Goal: Task Accomplishment & Management: Manage account settings

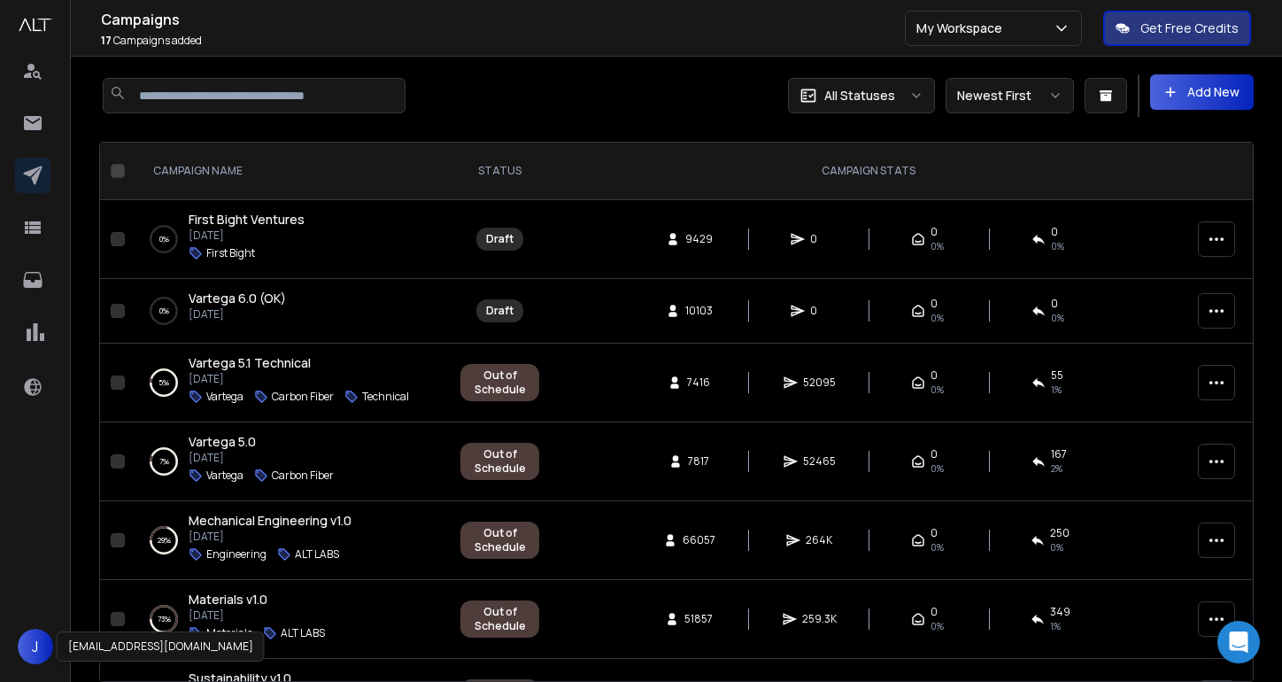
click at [33, 638] on span "J" at bounding box center [35, 645] width 35 height 35
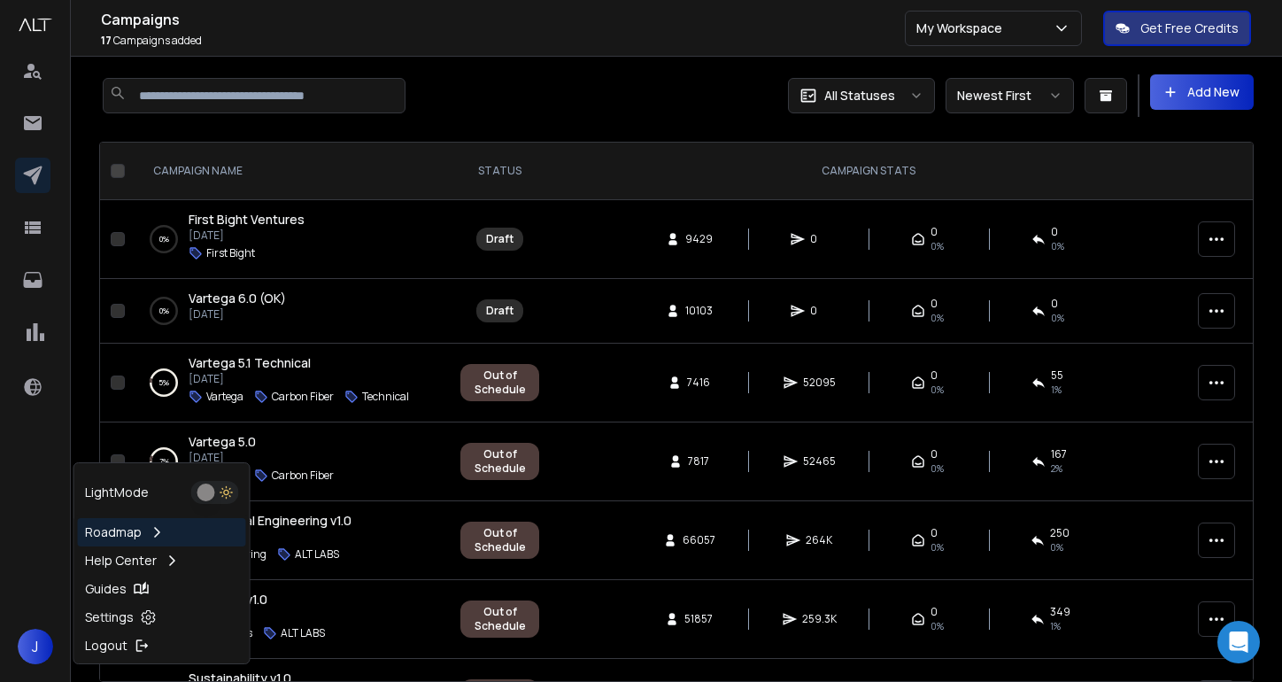
click at [33, 638] on span "J" at bounding box center [35, 645] width 35 height 35
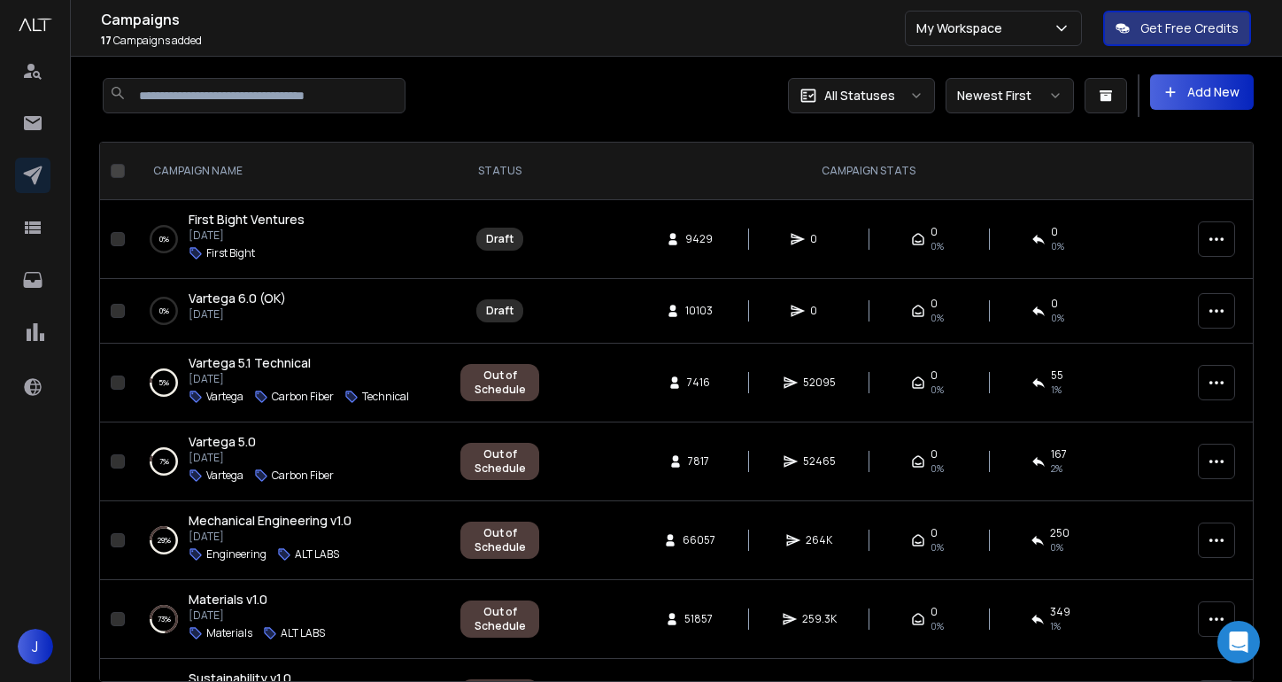
click at [1208, 238] on icon "button" at bounding box center [1216, 239] width 18 height 18
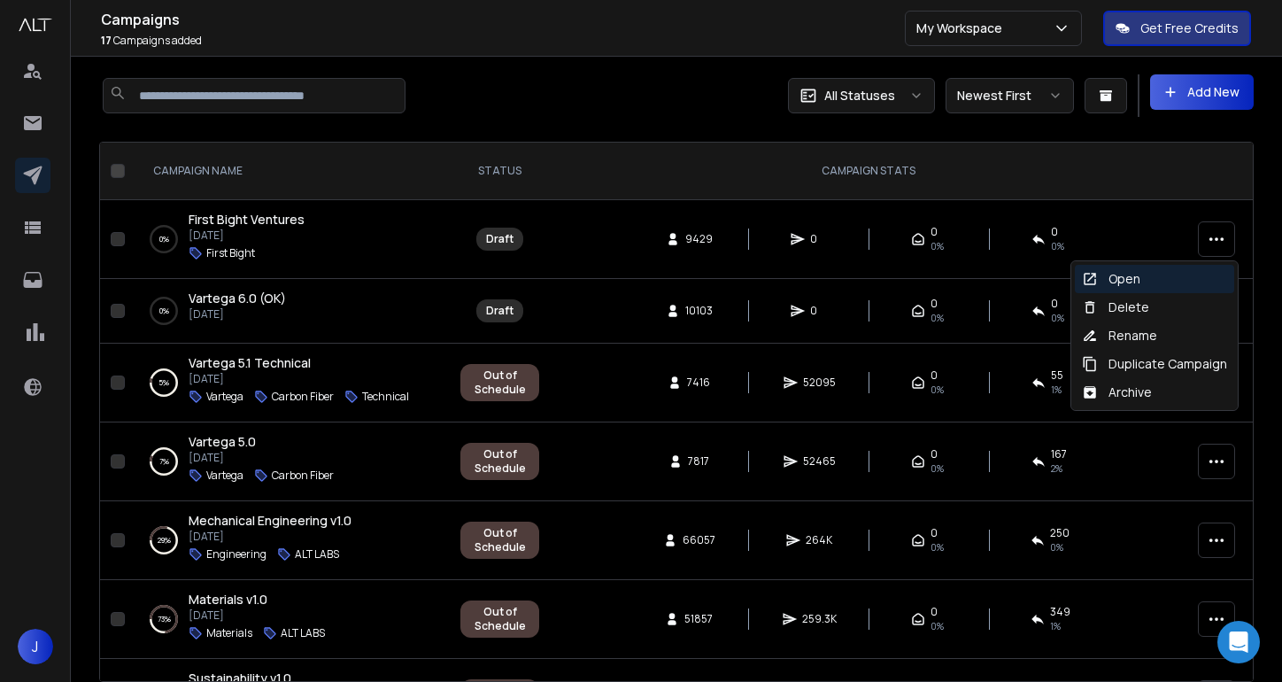
click at [415, 227] on div "0 % First Bight Ventures [DATE] First Bight" at bounding box center [291, 239] width 282 height 57
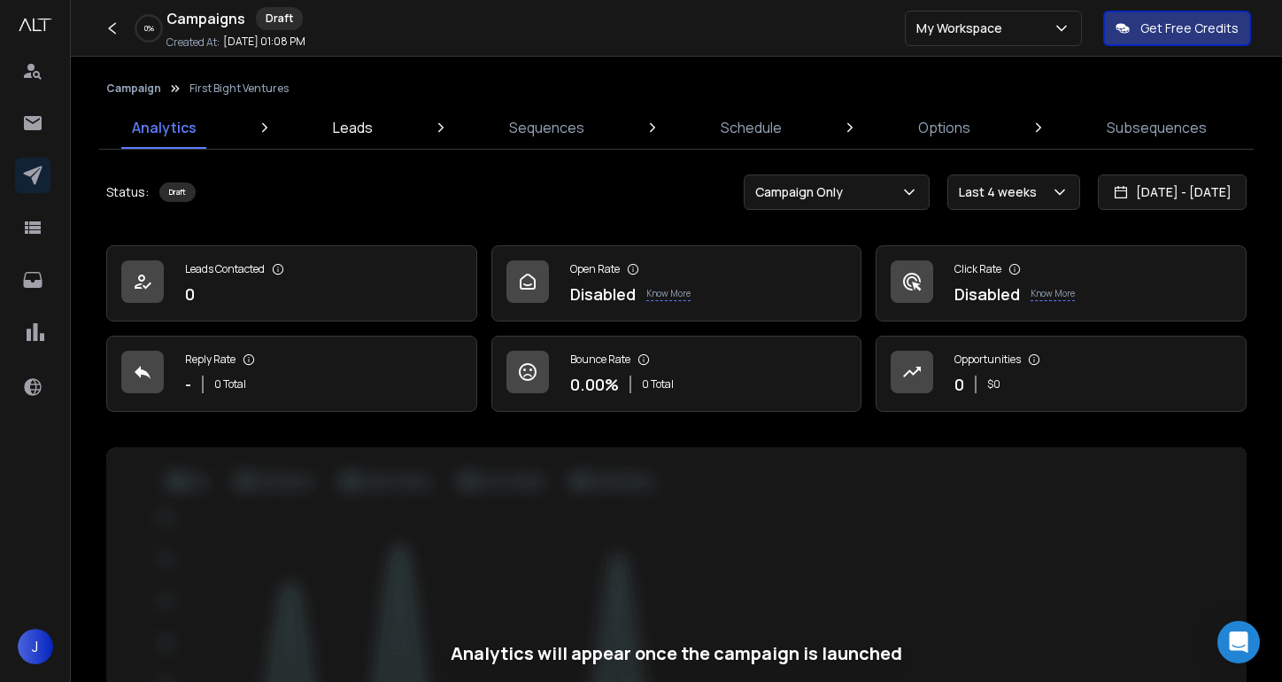
click at [366, 127] on p "Leads" at bounding box center [353, 127] width 40 height 21
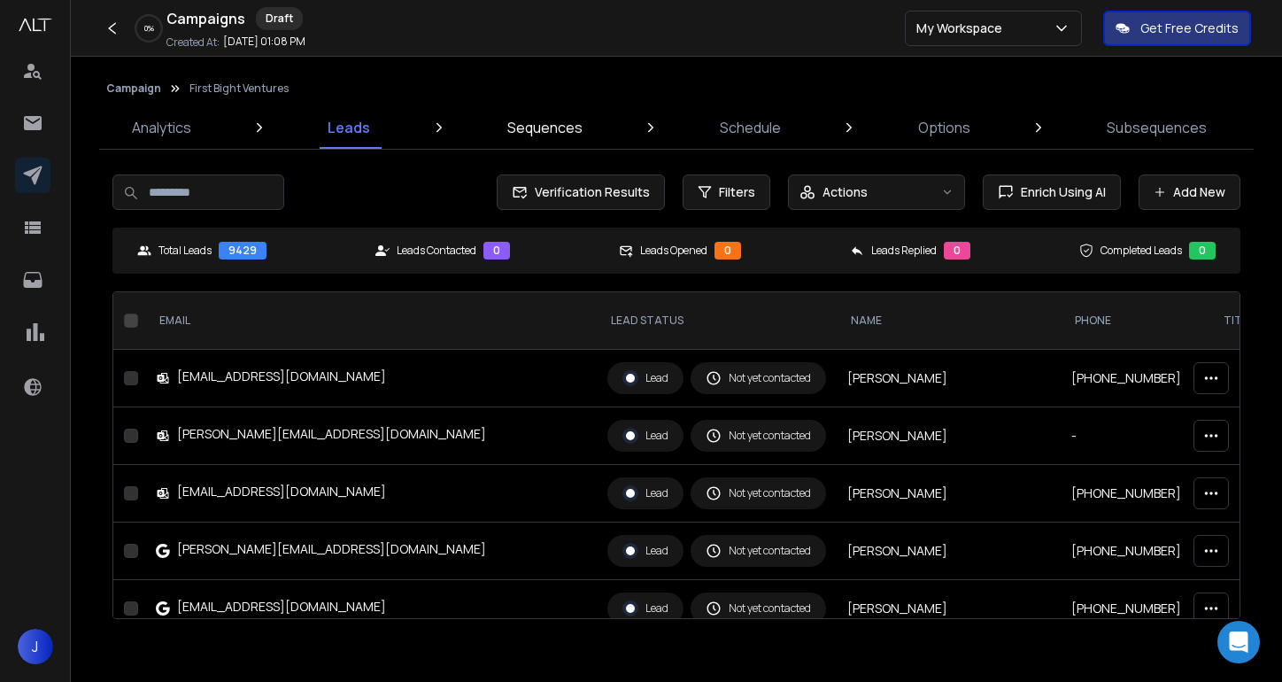
click at [543, 126] on p "Sequences" at bounding box center [544, 127] width 75 height 21
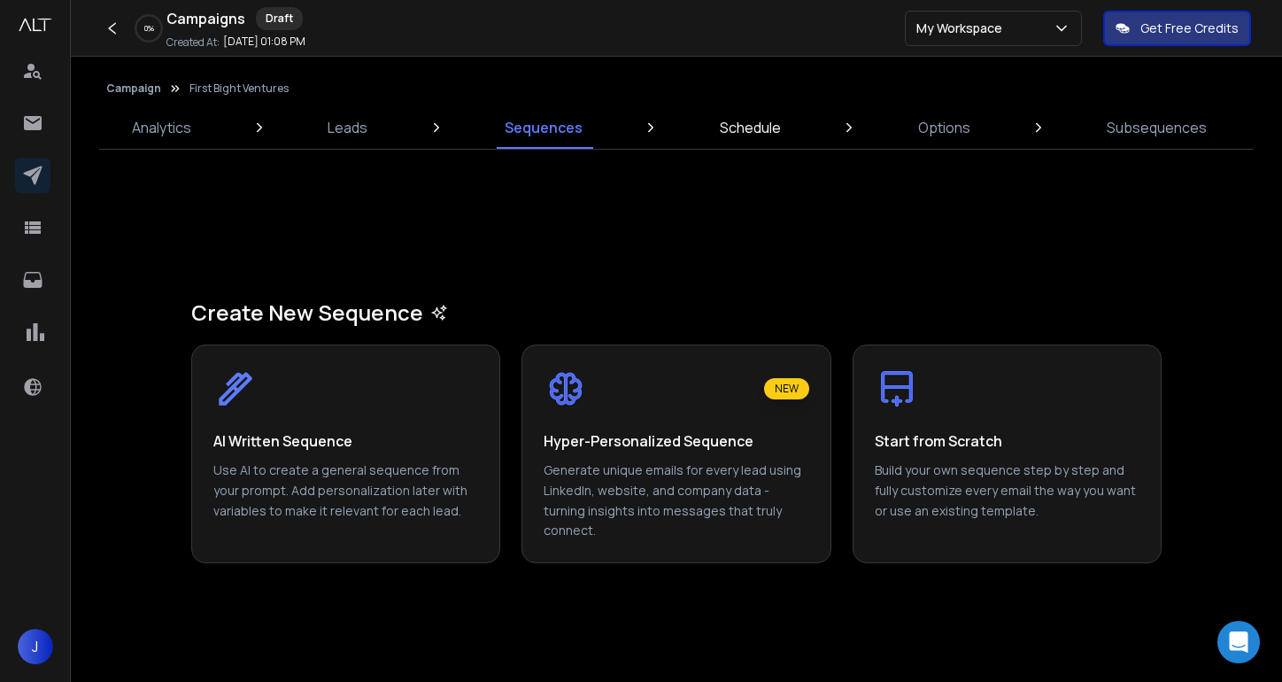
click at [756, 135] on p "Schedule" at bounding box center [750, 127] width 61 height 21
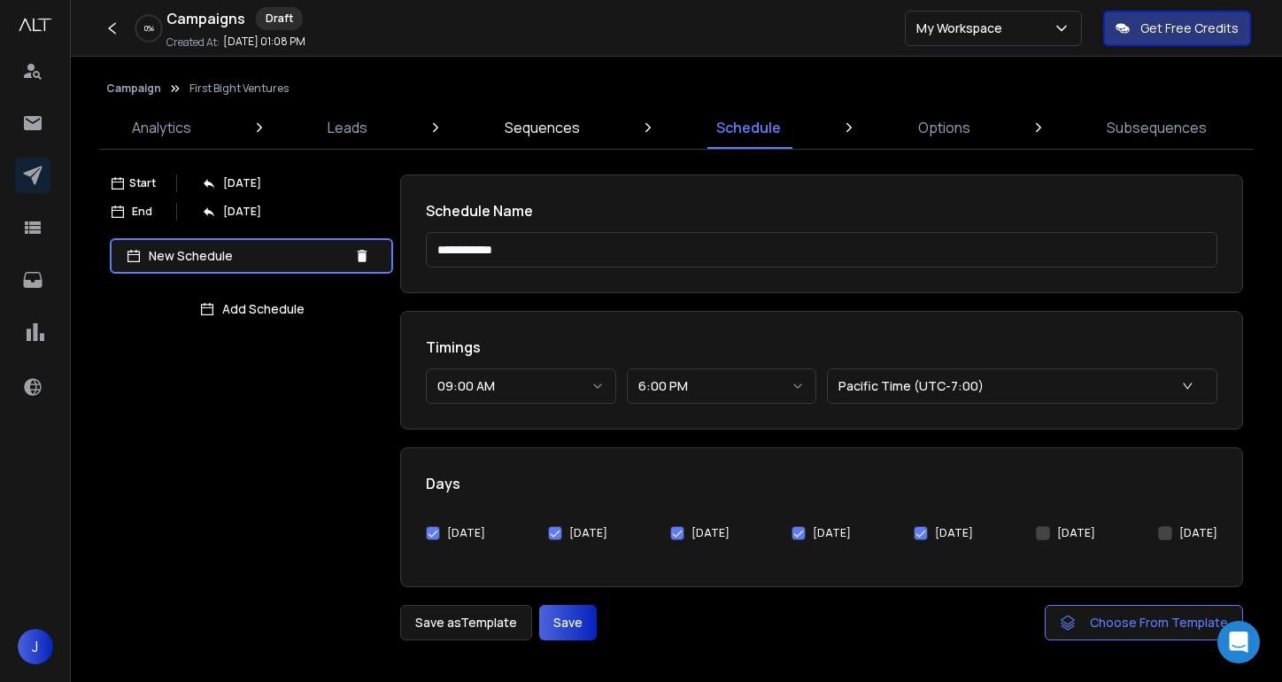
click at [582, 108] on link "Sequences" at bounding box center [542, 127] width 96 height 42
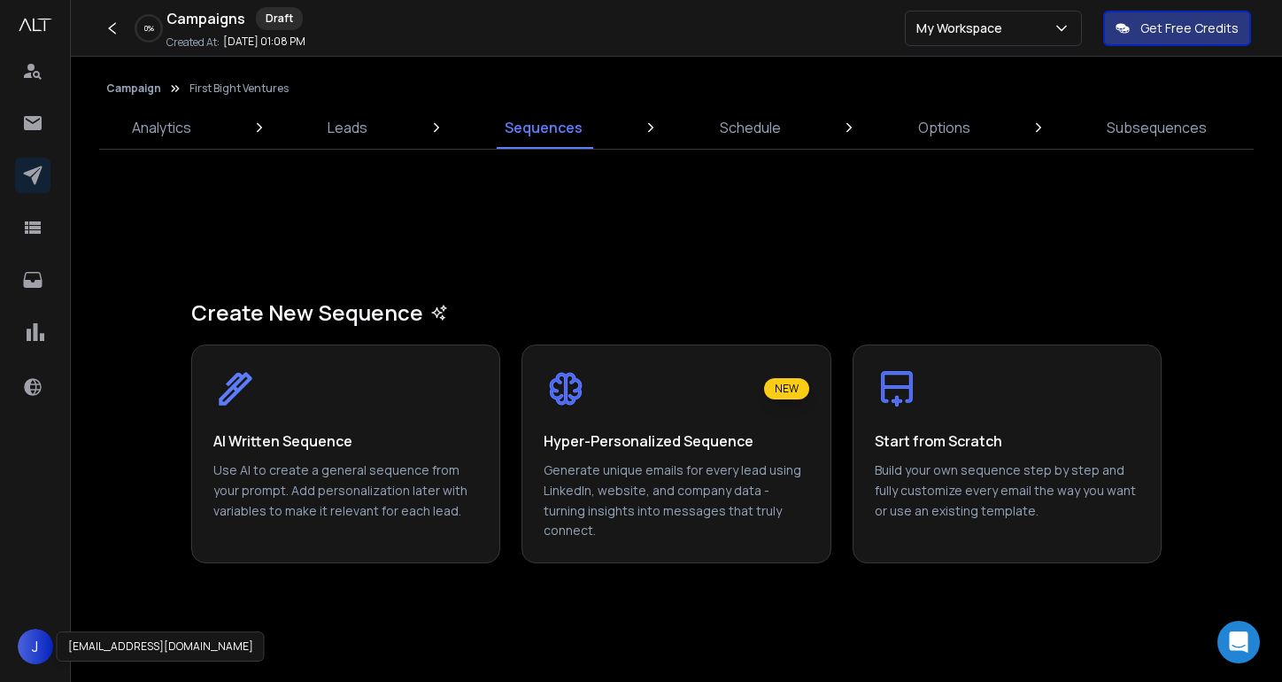
click at [28, 640] on span "J" at bounding box center [35, 645] width 35 height 35
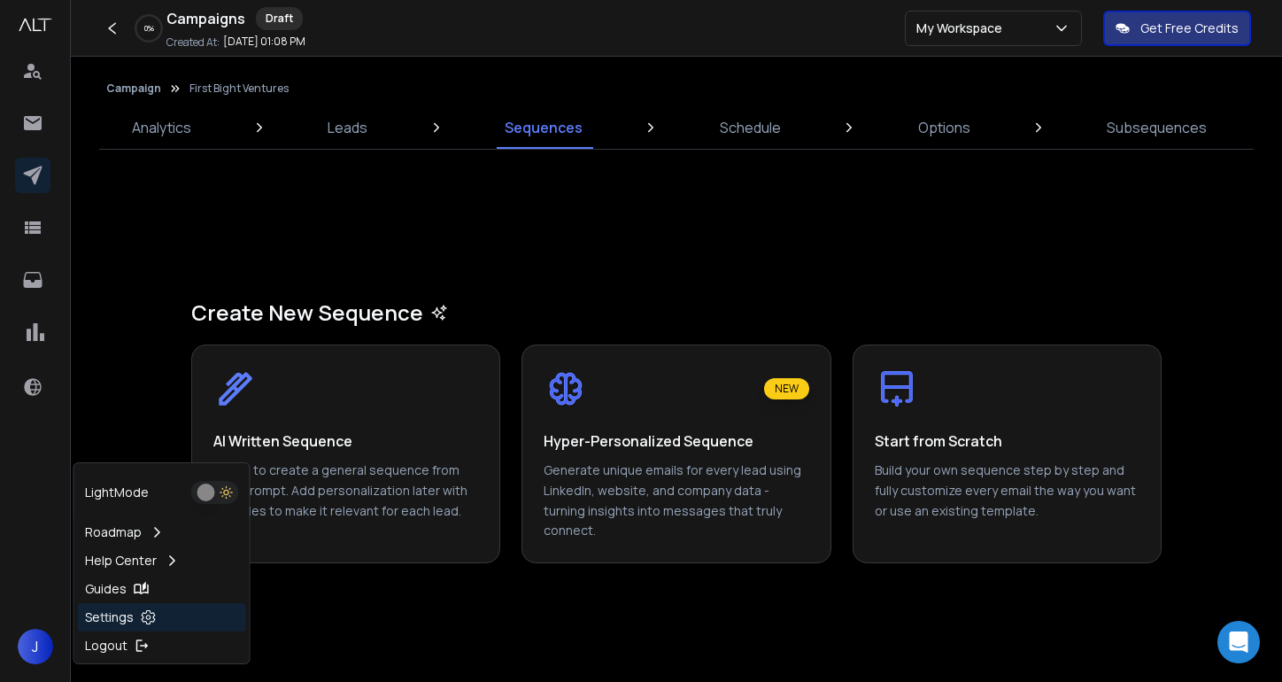
click at [103, 613] on p "Settings" at bounding box center [109, 617] width 49 height 18
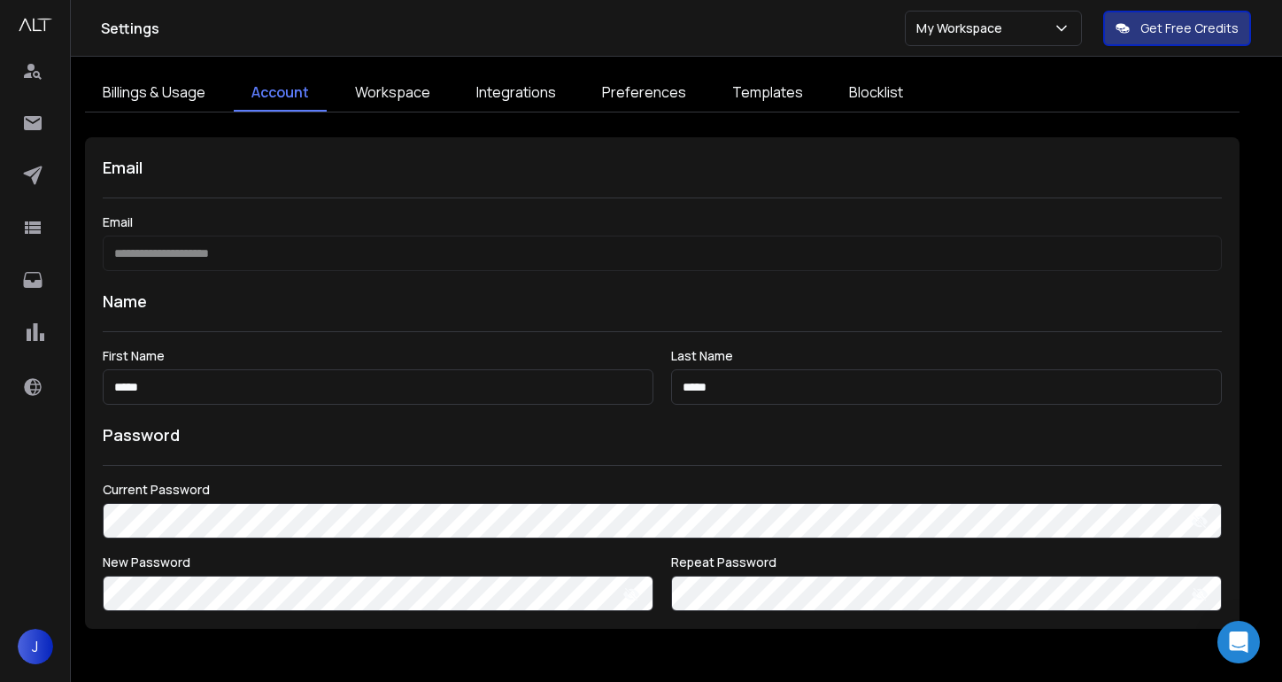
click at [404, 105] on link "Workspace" at bounding box center [392, 92] width 111 height 37
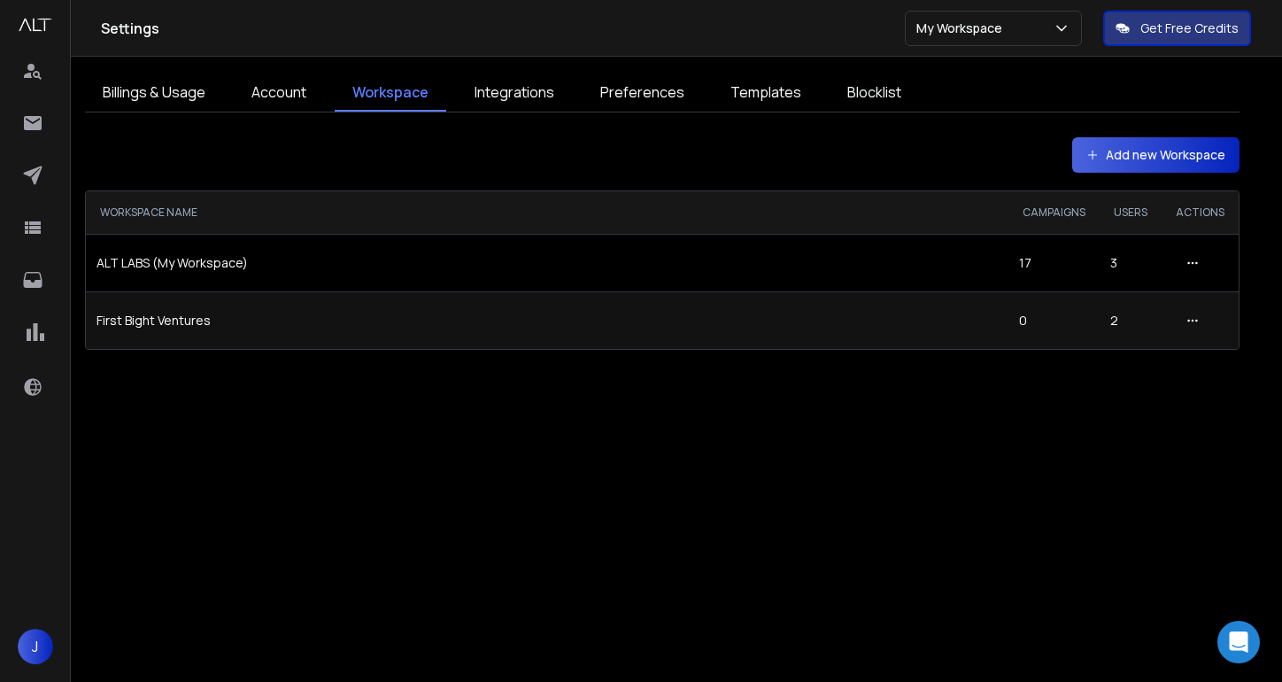
click at [156, 322] on td "First Bight Ventures" at bounding box center [547, 320] width 922 height 58
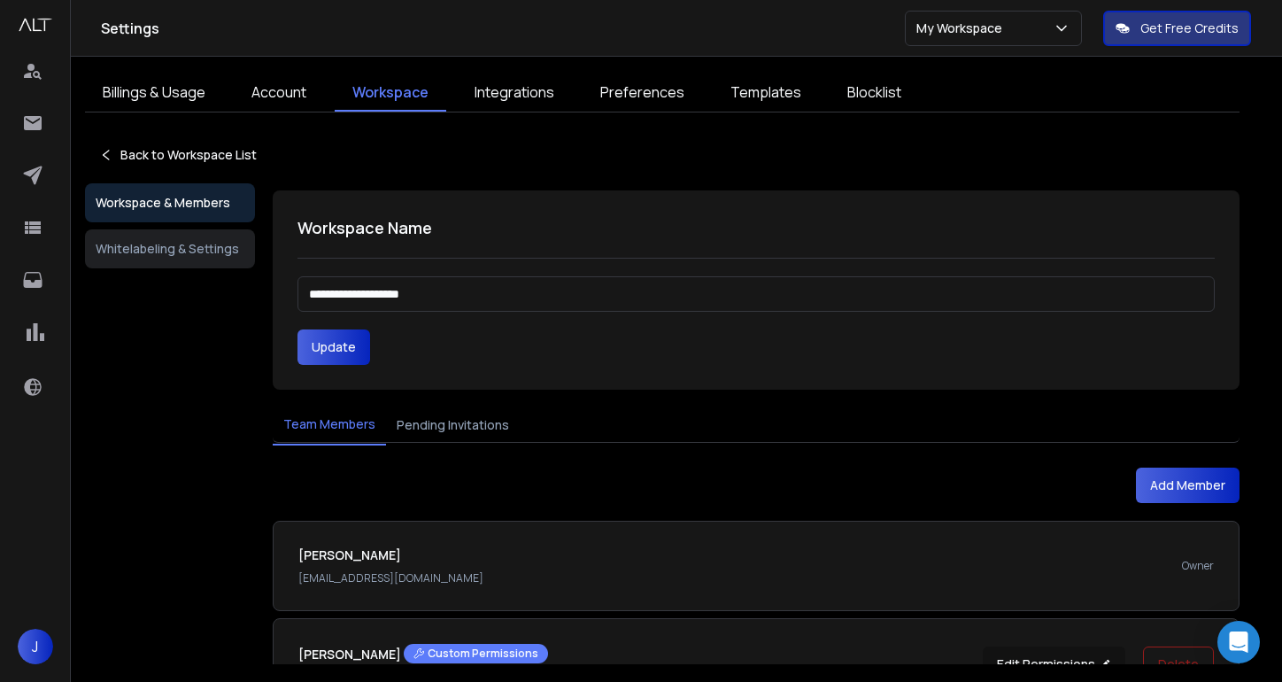
click at [463, 295] on input "**********" at bounding box center [755, 293] width 917 height 35
click at [519, 97] on link "Integrations" at bounding box center [514, 92] width 115 height 37
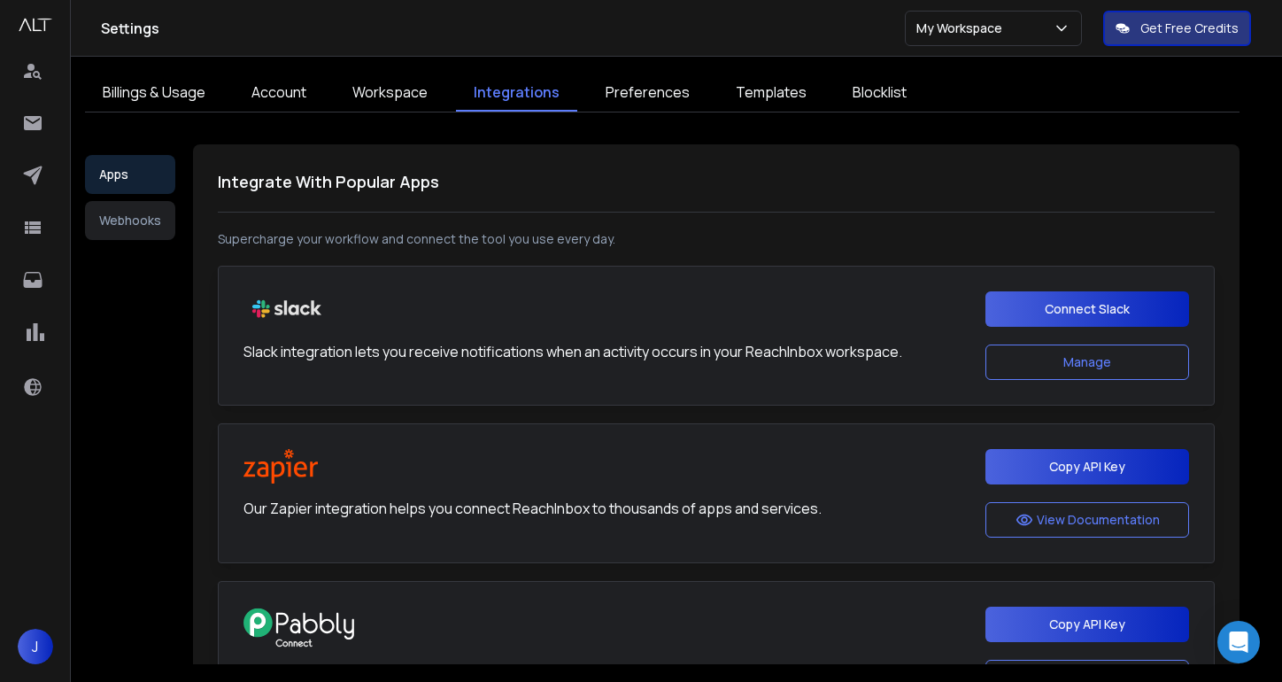
click at [655, 93] on link "Preferences" at bounding box center [647, 92] width 119 height 37
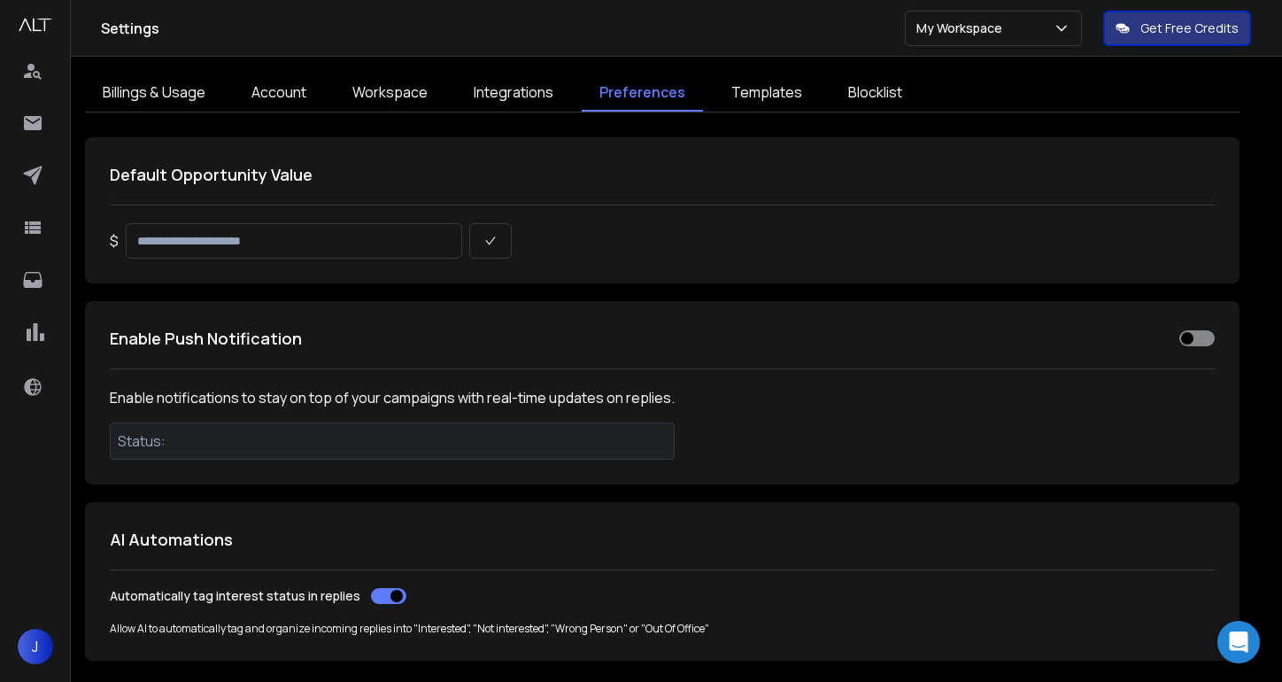
click at [752, 92] on link "Templates" at bounding box center [766, 92] width 106 height 37
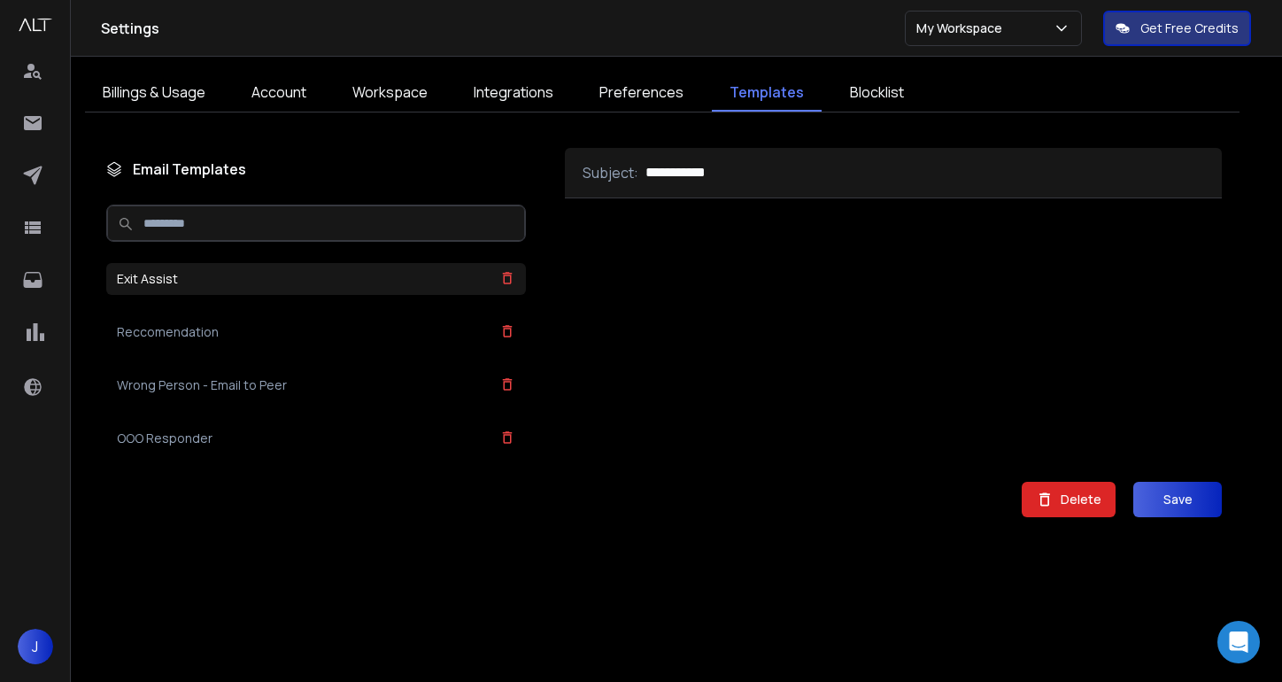
click at [659, 97] on link "Preferences" at bounding box center [641, 92] width 119 height 37
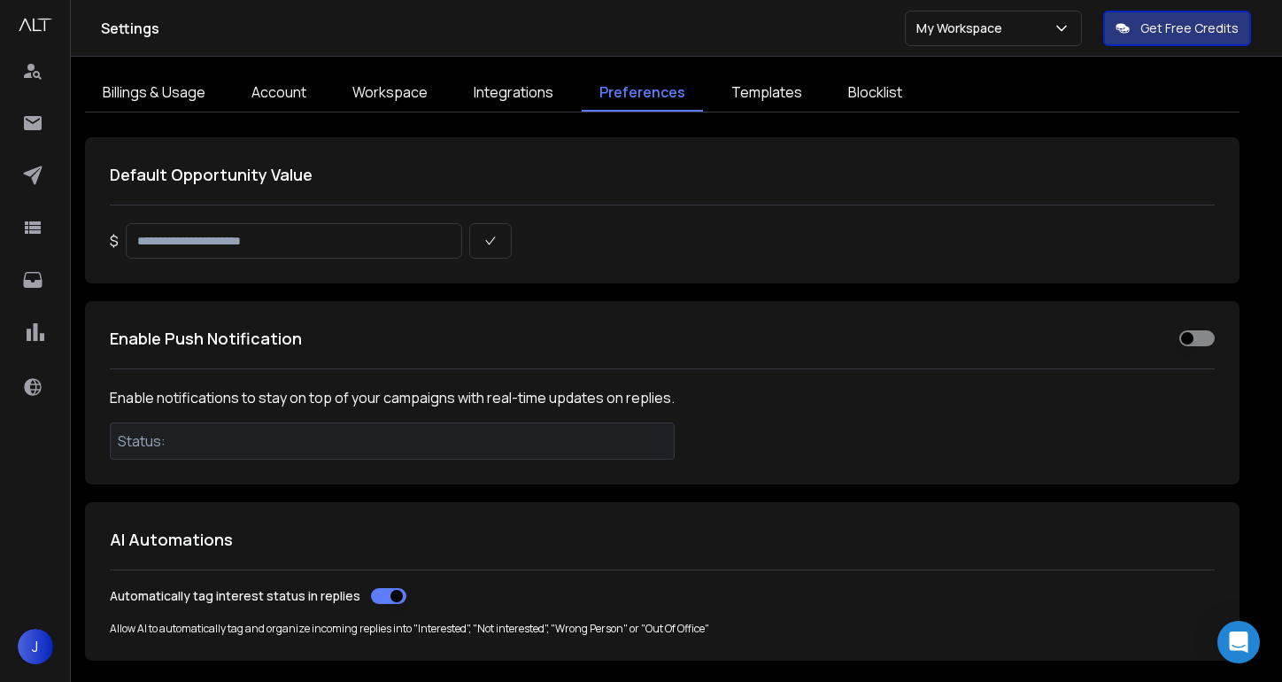
click at [508, 96] on link "Integrations" at bounding box center [513, 92] width 115 height 37
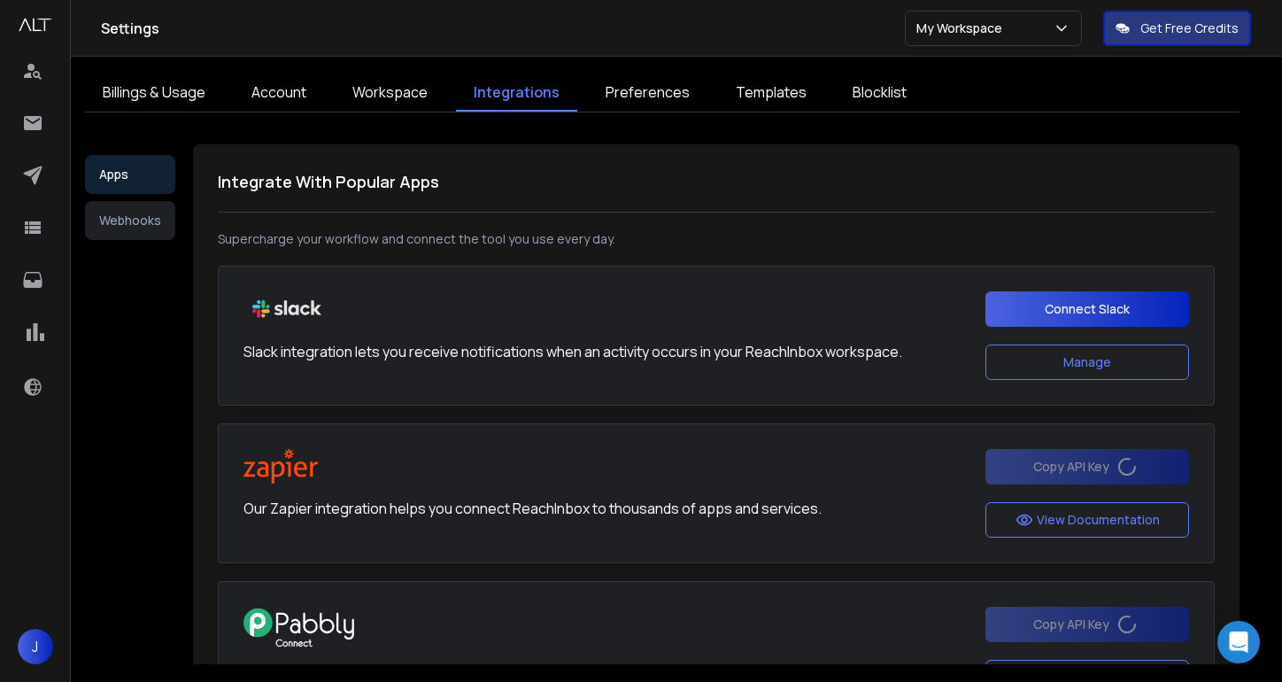
click at [351, 99] on link "Workspace" at bounding box center [390, 92] width 111 height 37
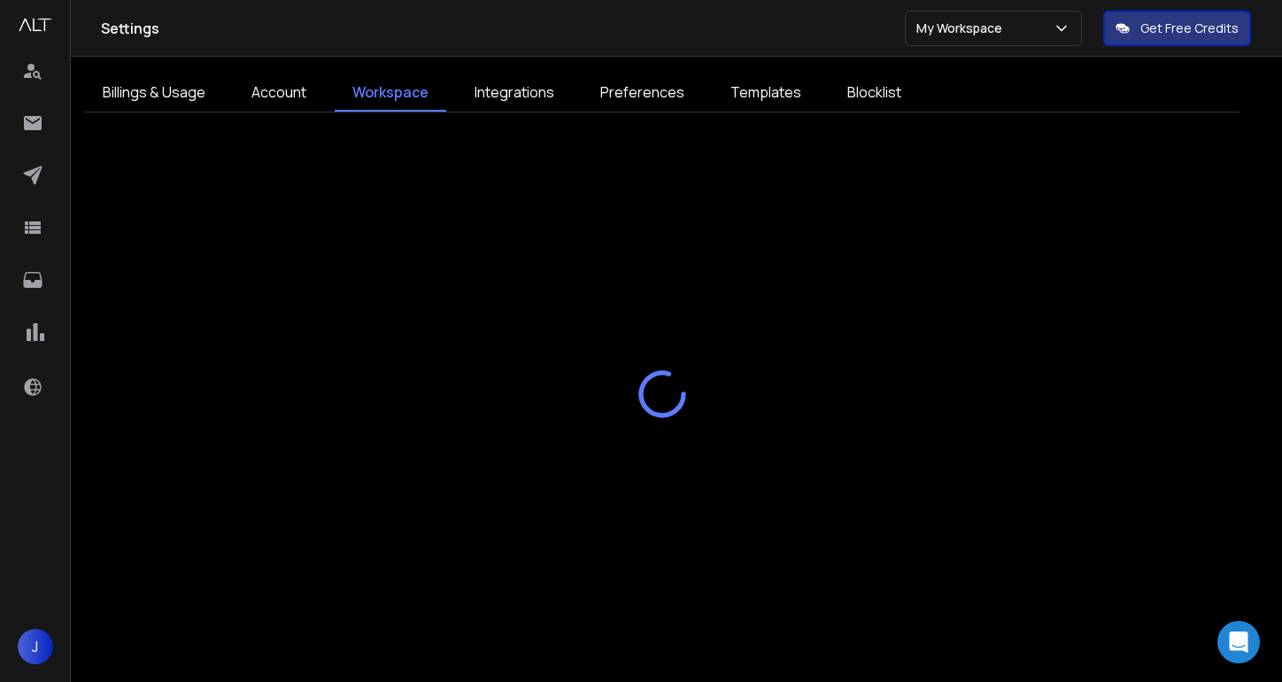
click at [299, 100] on link "Account" at bounding box center [279, 92] width 90 height 37
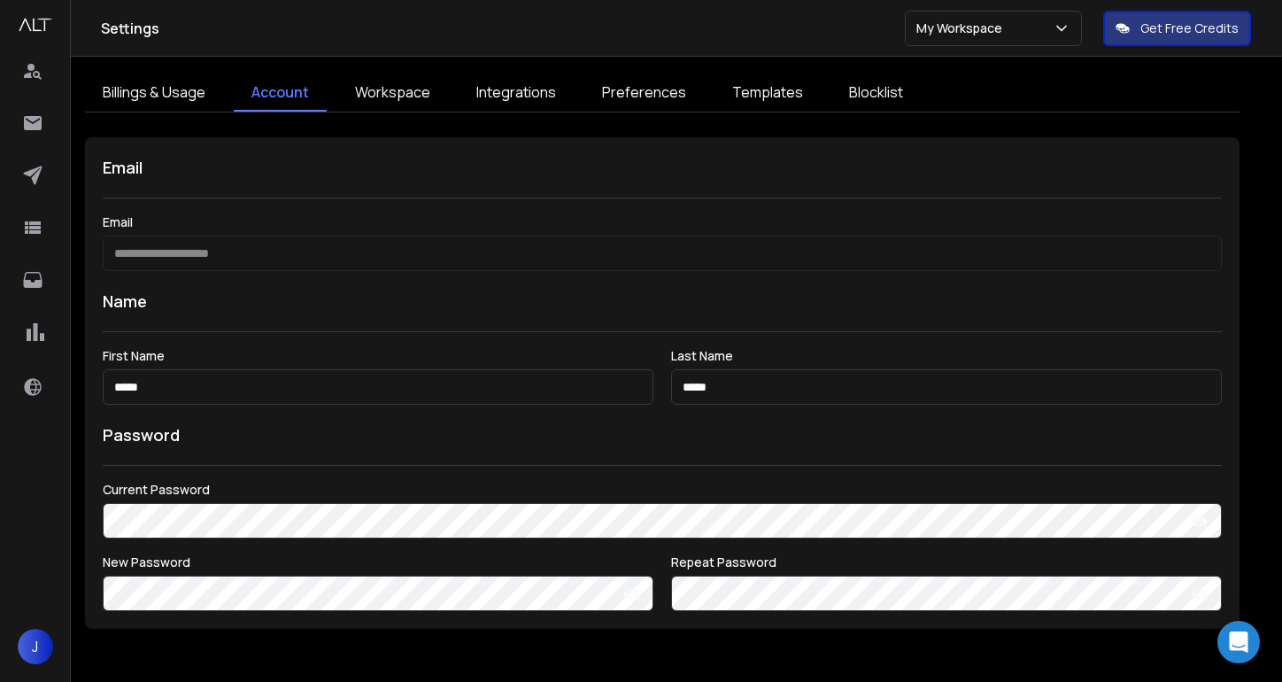
click at [181, 104] on link "Billings & Usage" at bounding box center [154, 92] width 138 height 37
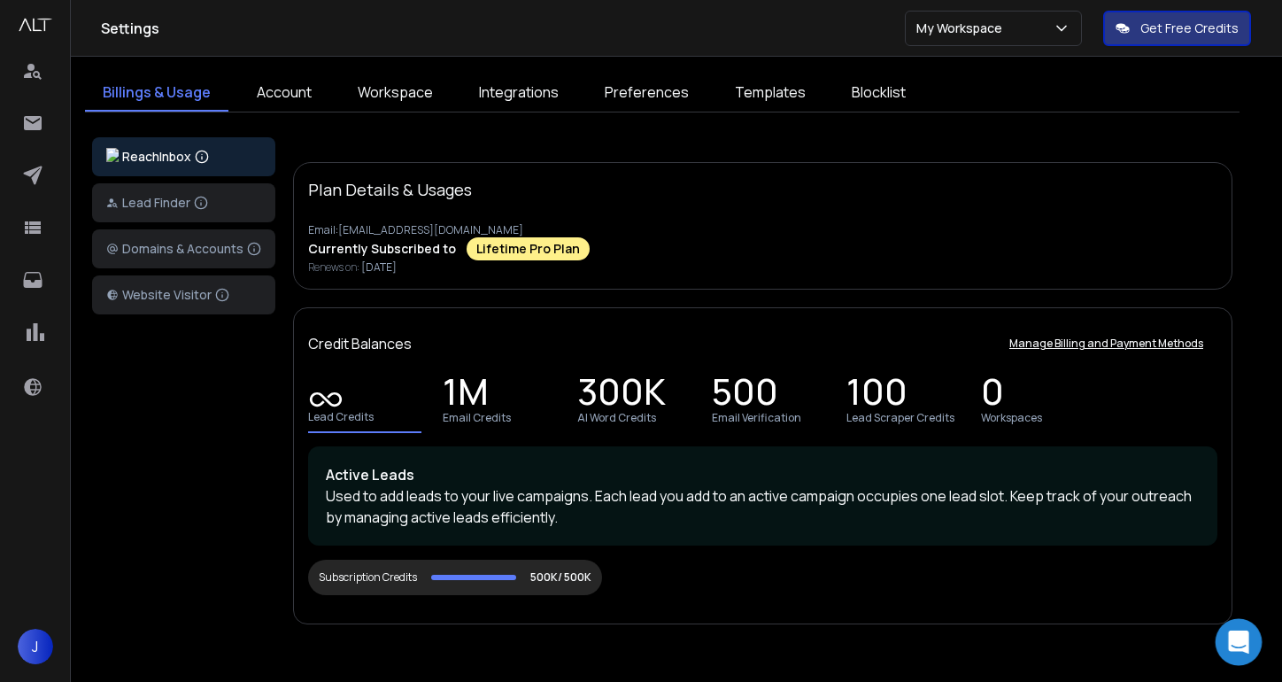
click at [1232, 651] on icon "Open Intercom Messenger" at bounding box center [1238, 641] width 23 height 23
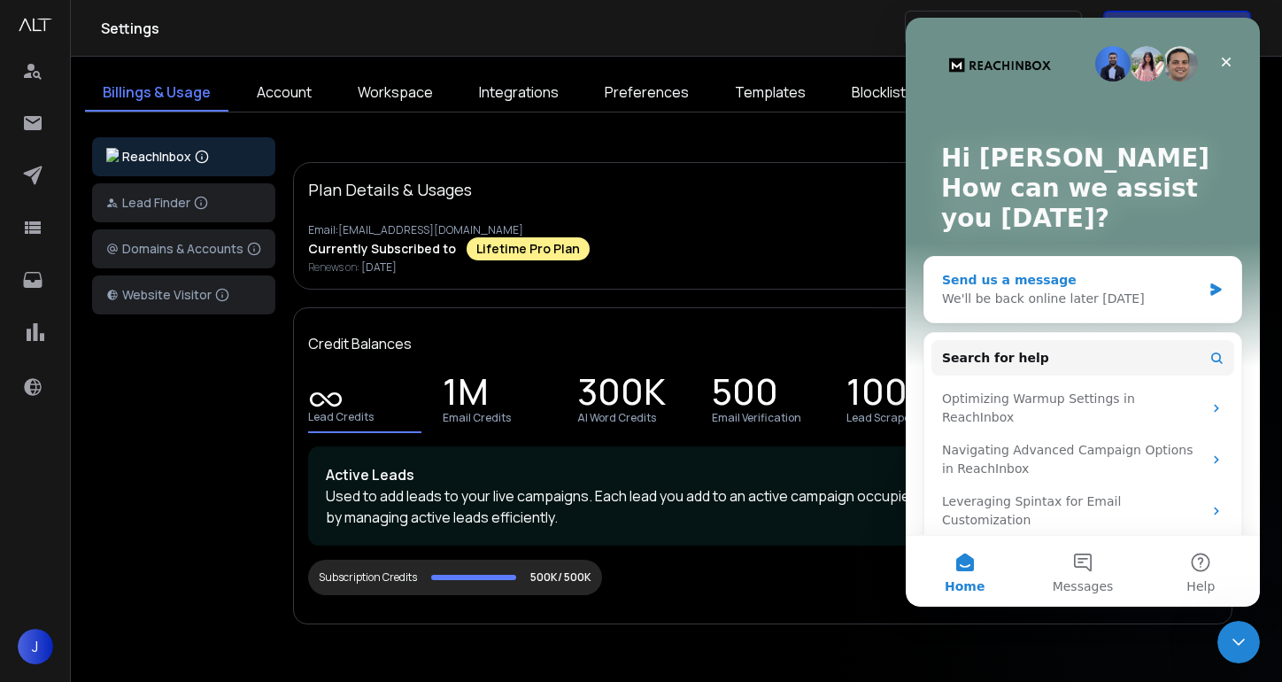
click at [1021, 274] on div "Send us a message" at bounding box center [1071, 280] width 259 height 19
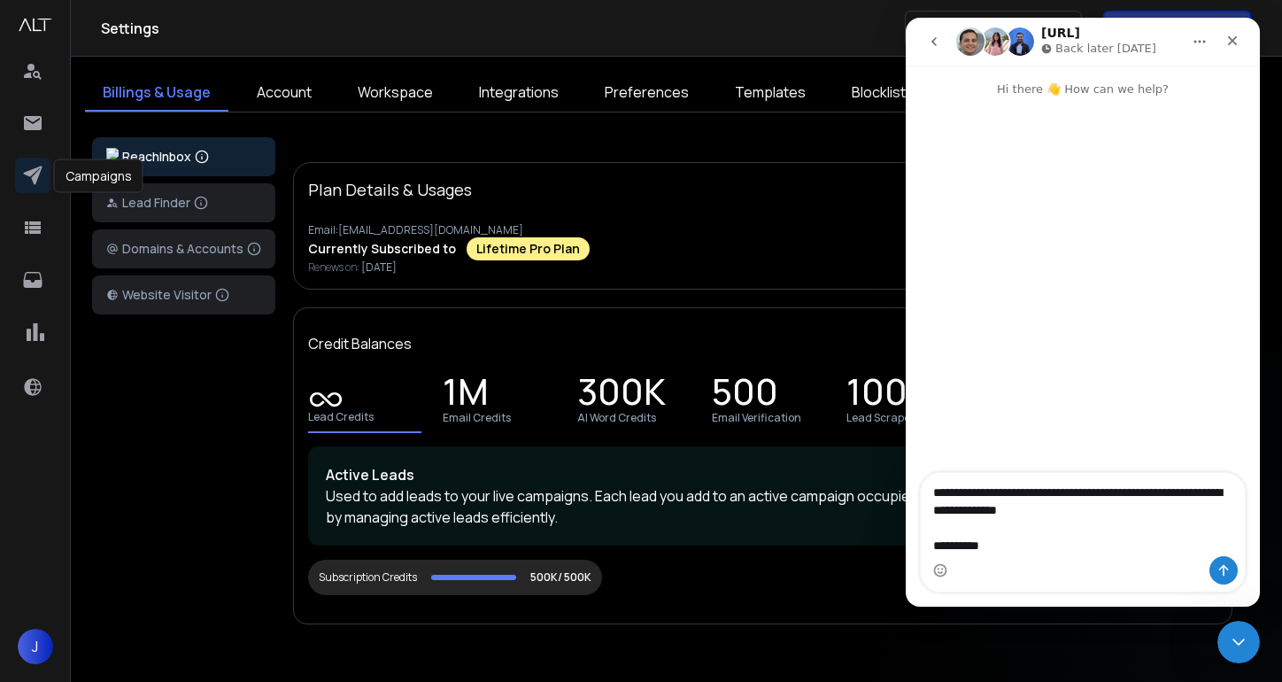
click at [29, 165] on icon at bounding box center [32, 175] width 21 height 21
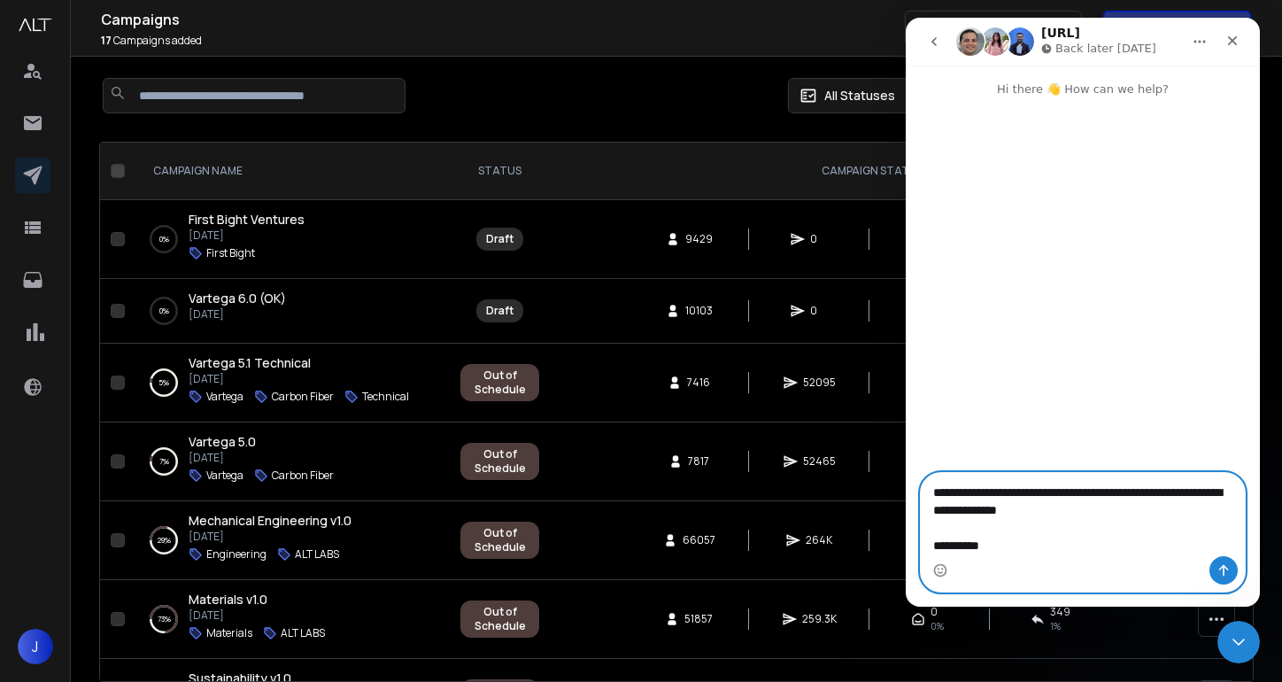
click at [1043, 547] on textarea "**********" at bounding box center [1083, 514] width 324 height 83
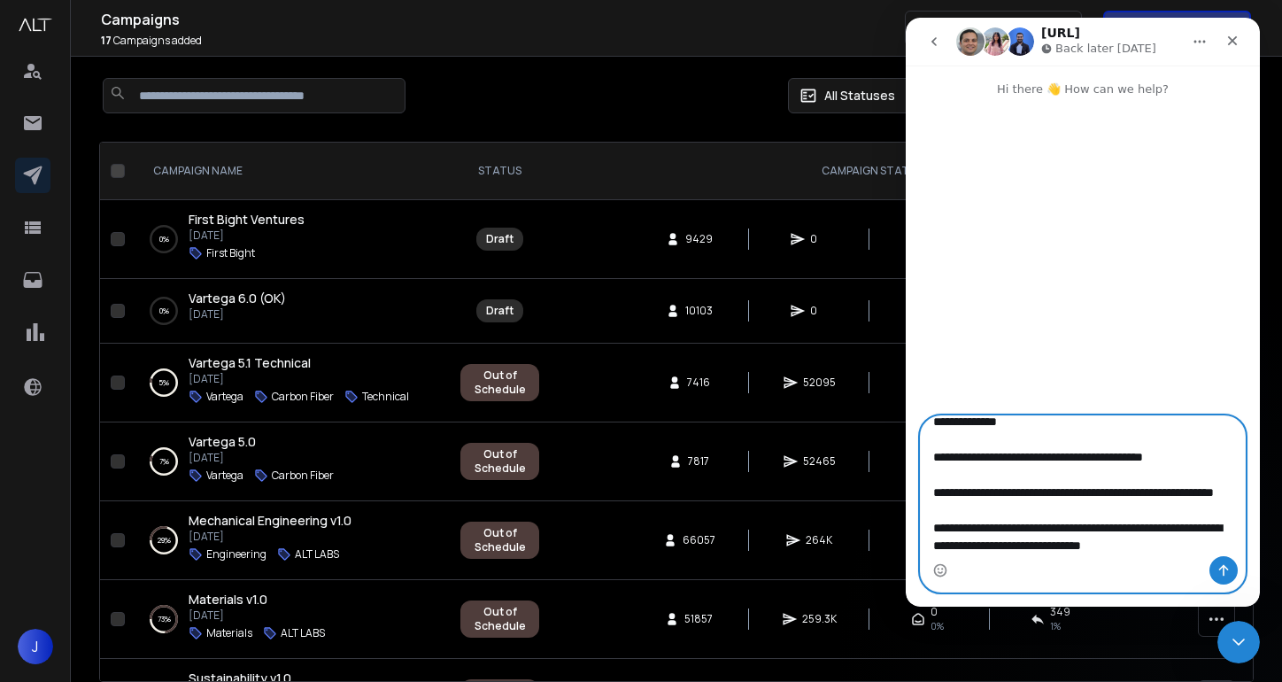
scroll to position [81, 0]
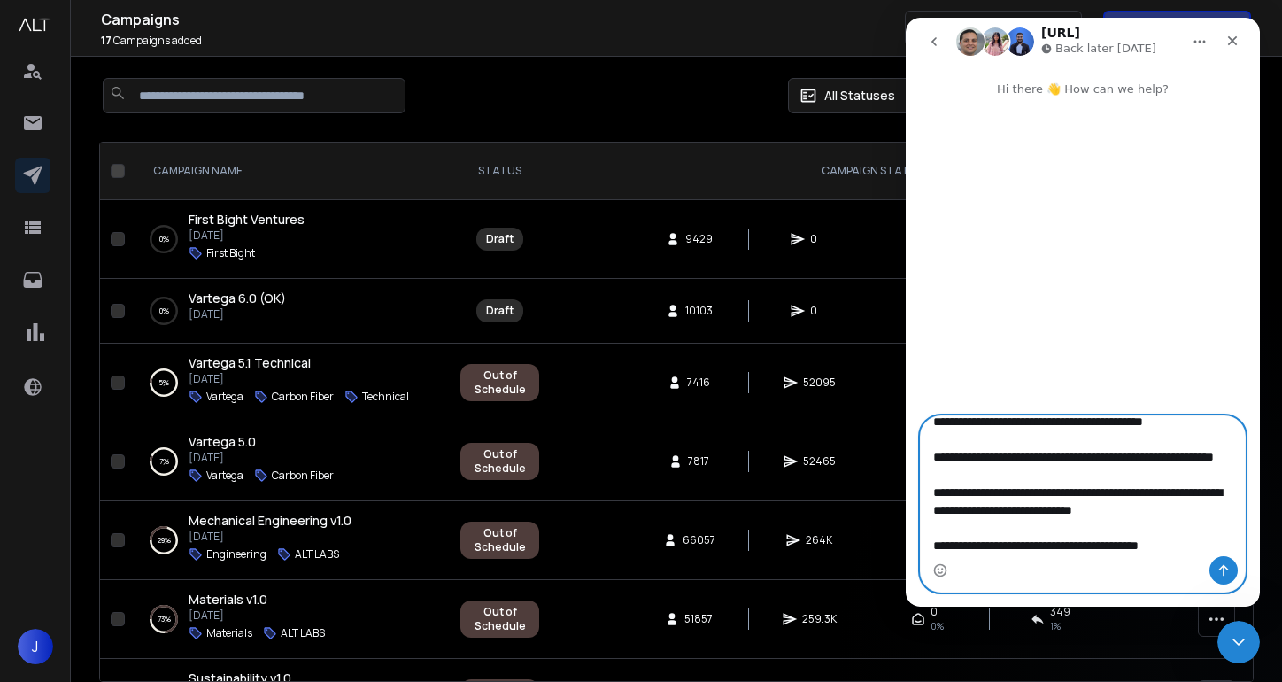
click at [1038, 544] on textarea "**********" at bounding box center [1083, 486] width 324 height 140
type textarea "**********"
click at [1218, 541] on textarea "**********" at bounding box center [1083, 486] width 324 height 140
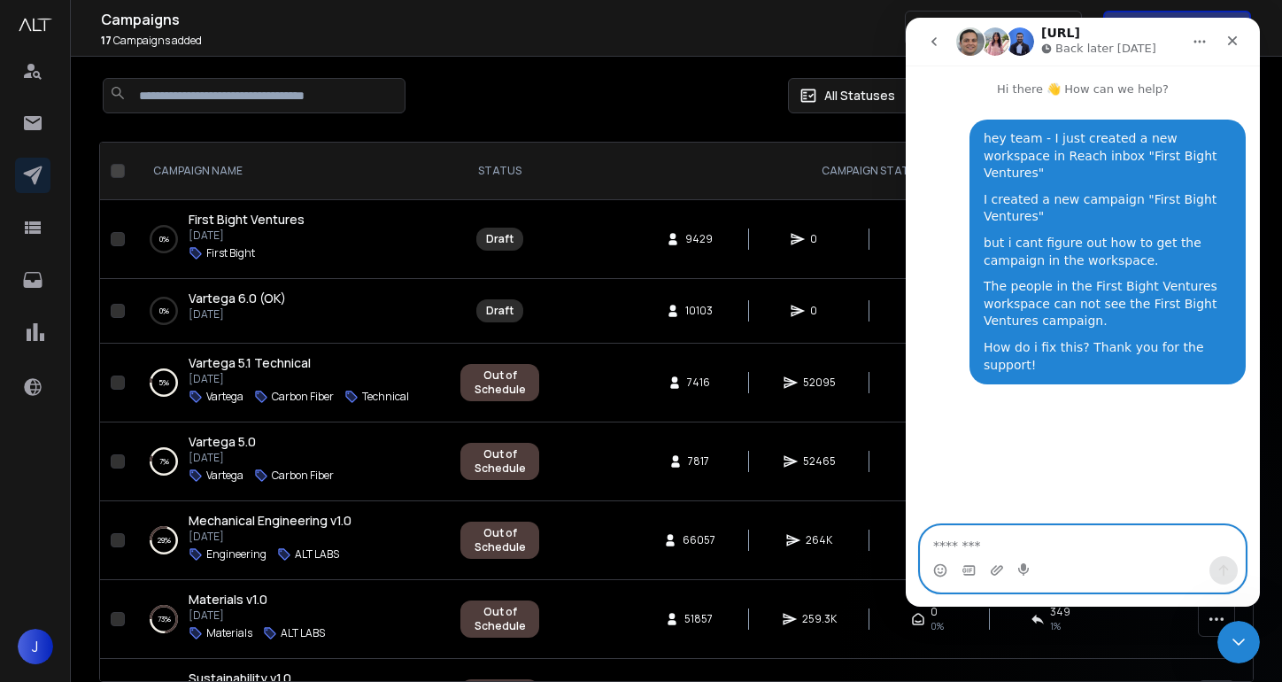
scroll to position [0, 0]
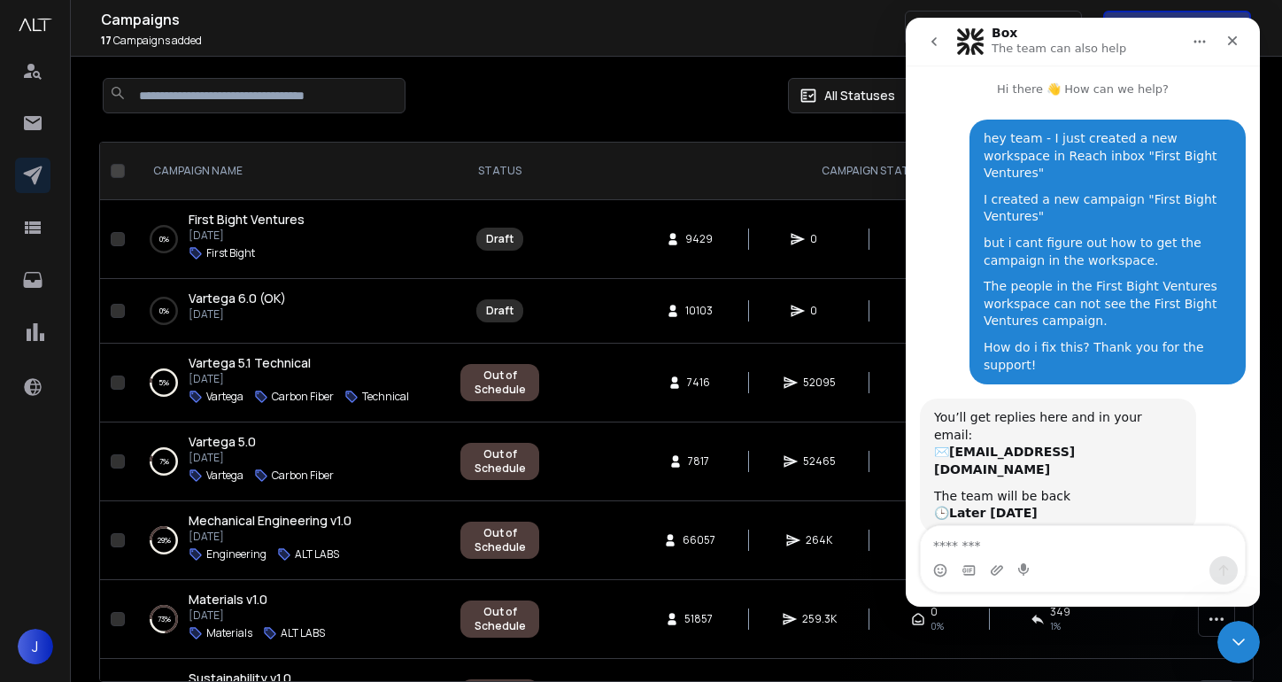
click at [27, 20] on img at bounding box center [35, 25] width 35 height 14
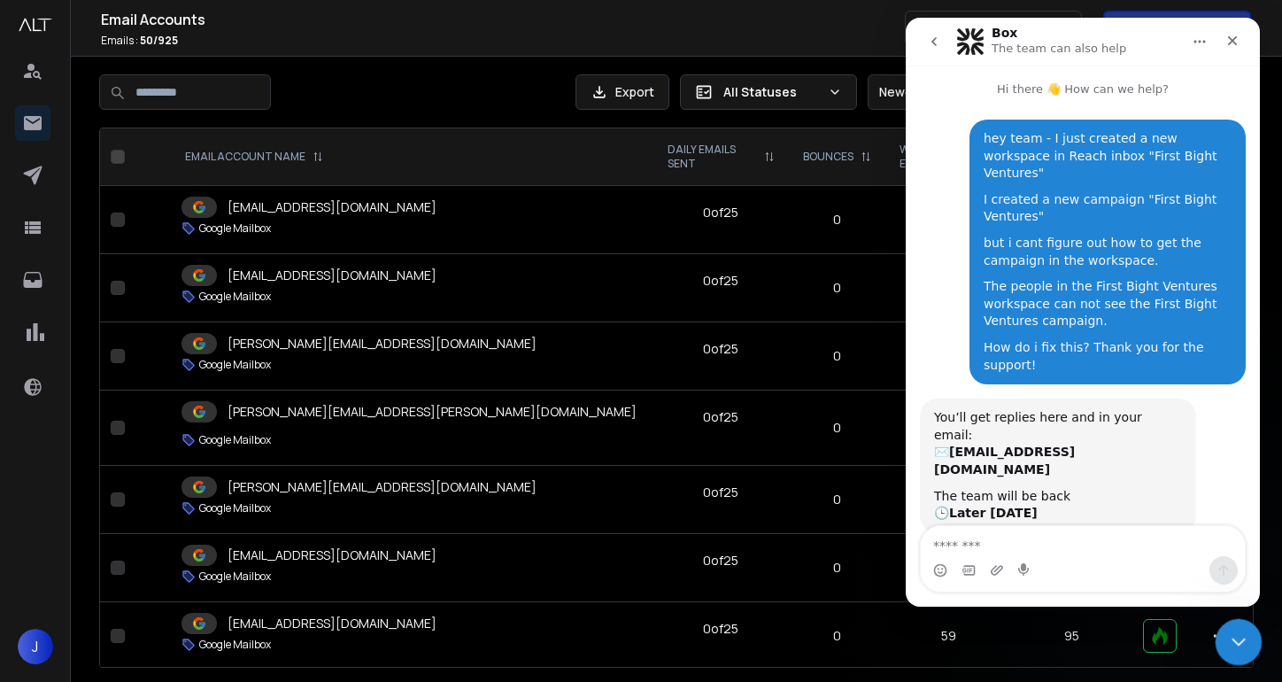
click at [1234, 633] on icon "Close Intercom Messenger" at bounding box center [1235, 638] width 21 height 21
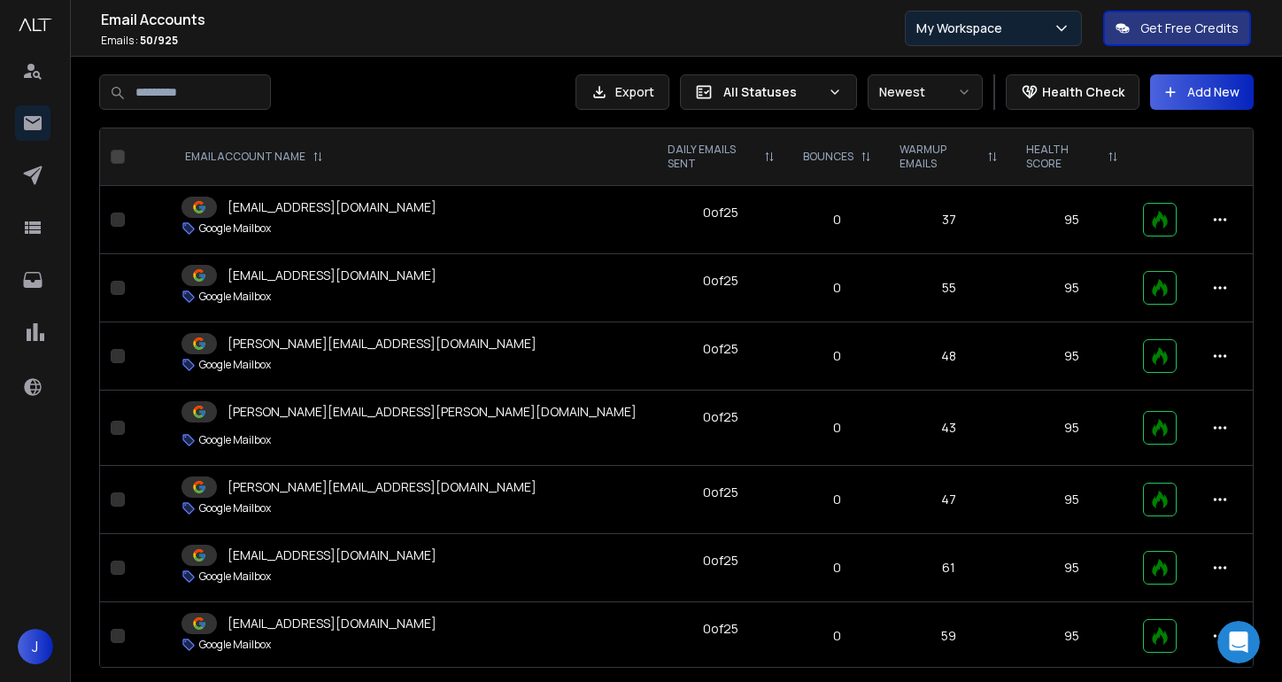
click at [965, 22] on p "My Workspace" at bounding box center [962, 28] width 93 height 18
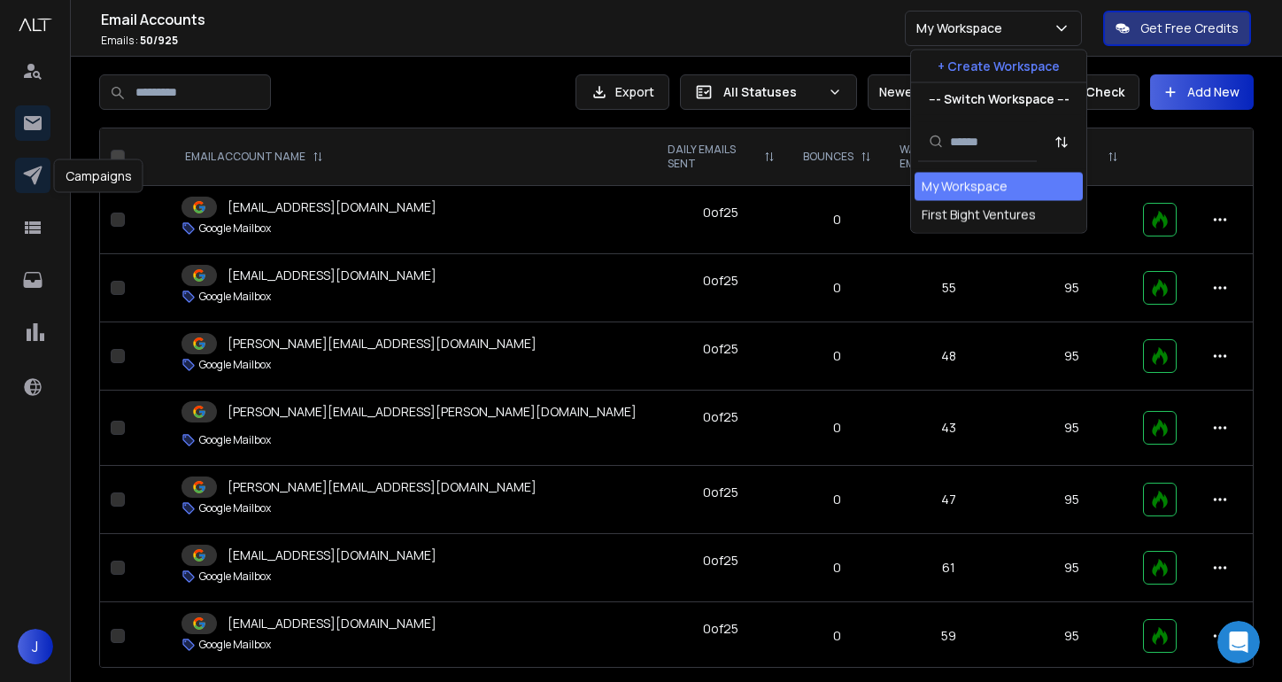
click at [31, 177] on icon at bounding box center [32, 175] width 21 height 21
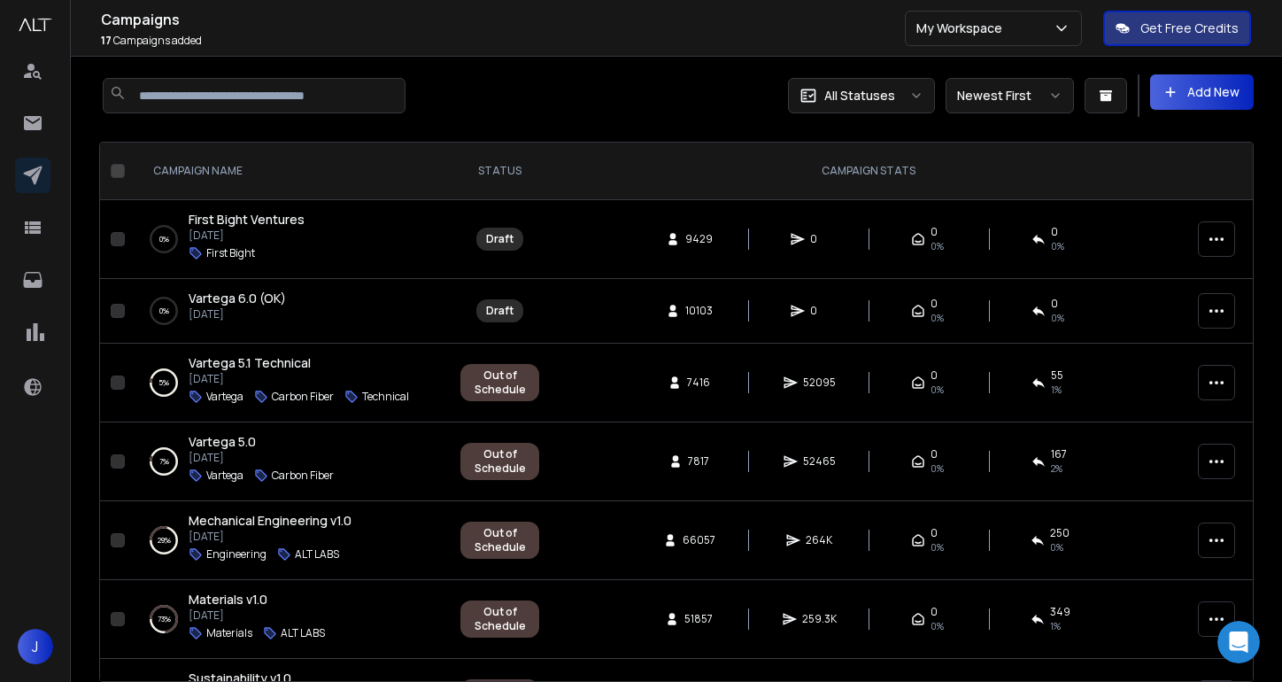
click at [359, 237] on div "0 % First Bight Ventures [DATE] First Bight" at bounding box center [291, 239] width 282 height 57
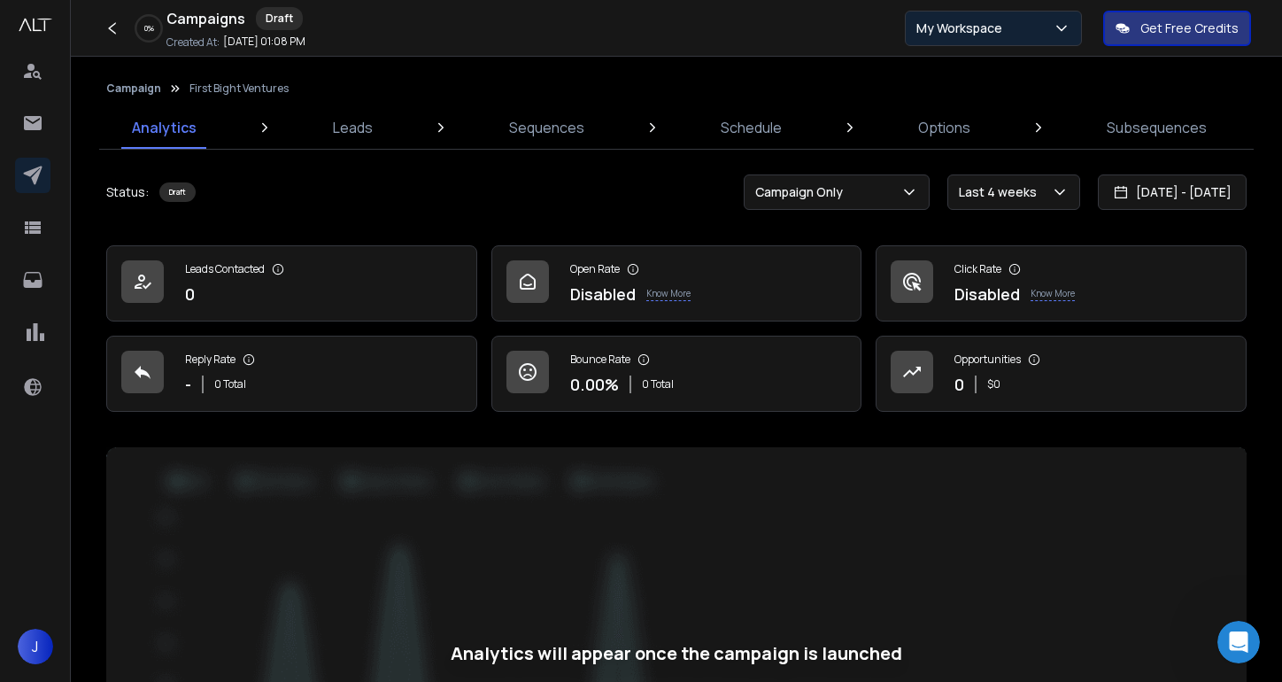
click at [1044, 16] on button "My Workspace" at bounding box center [993, 28] width 177 height 35
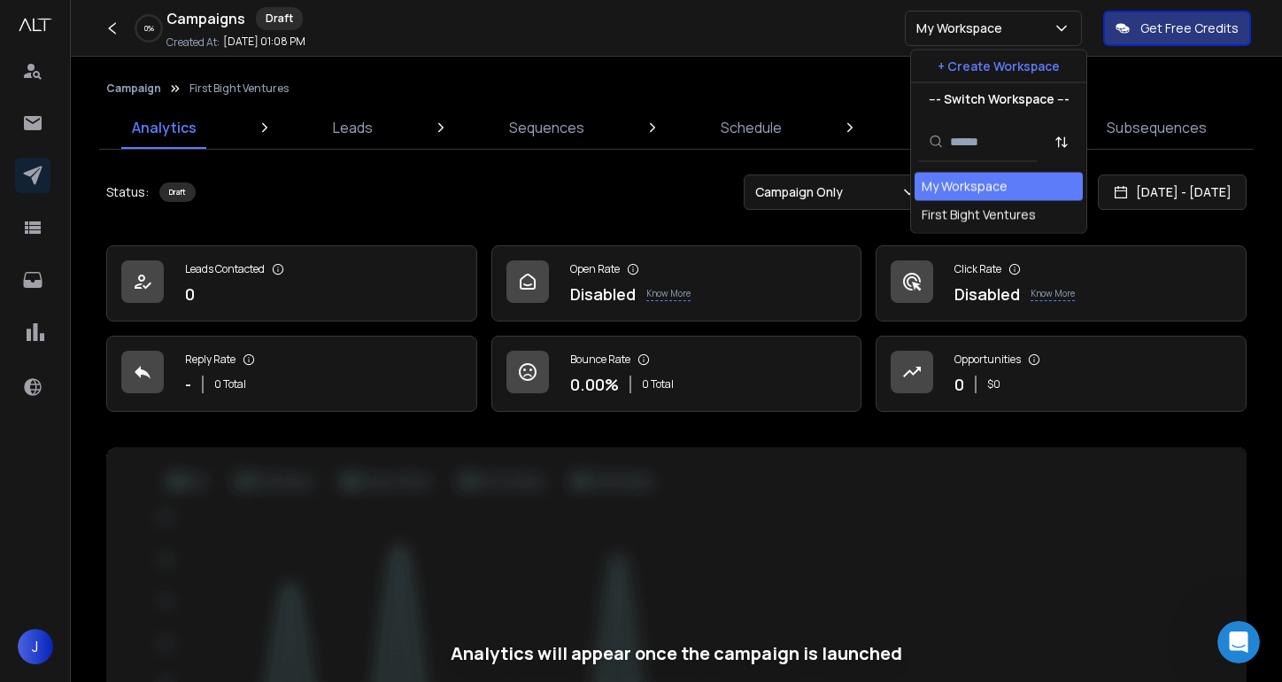
click at [1022, 98] on p "--- Switch Workspace ---" at bounding box center [998, 99] width 141 height 18
click at [967, 212] on div "First Bight Ventures" at bounding box center [978, 215] width 114 height 18
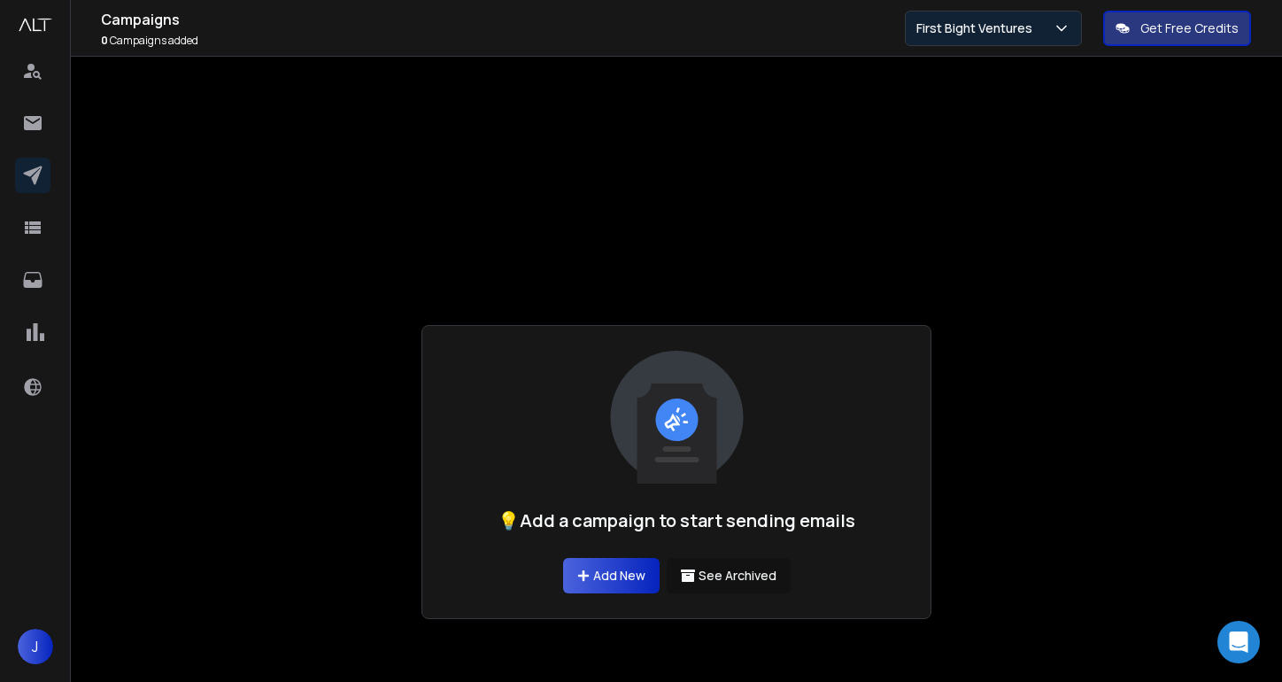
click at [993, 27] on p "First Bight Ventures" at bounding box center [977, 28] width 123 height 18
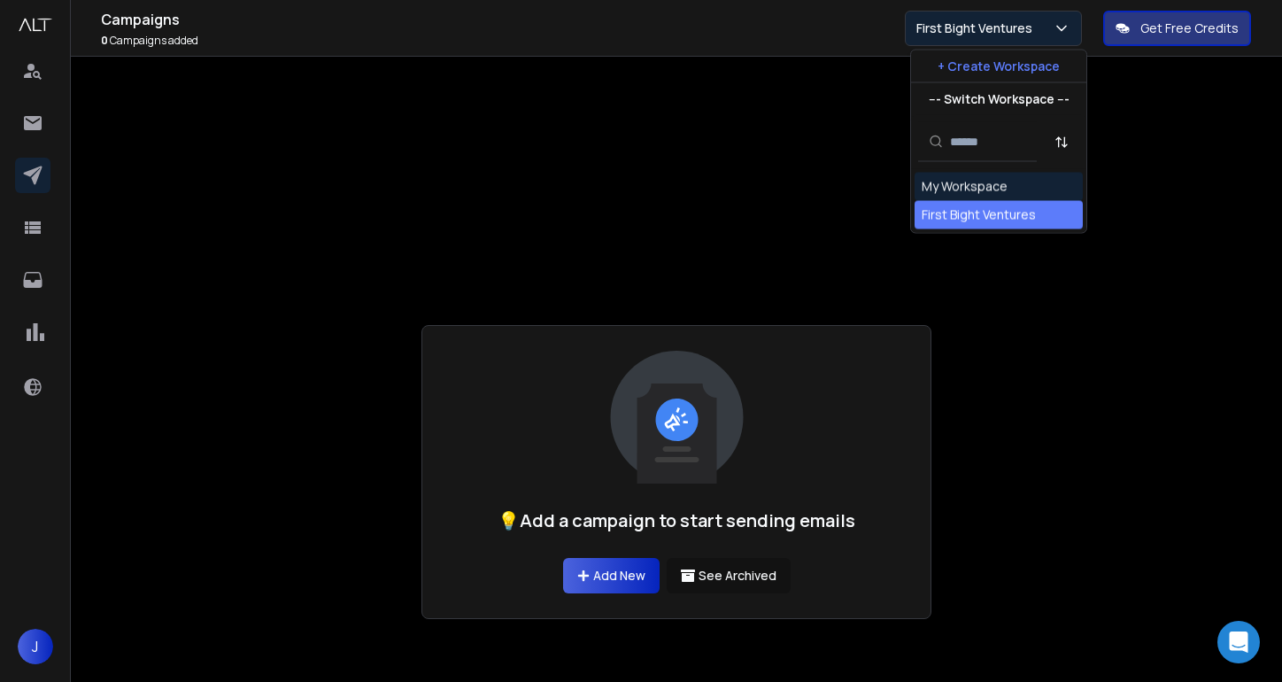
click at [993, 26] on p "First Bight Ventures" at bounding box center [977, 28] width 123 height 18
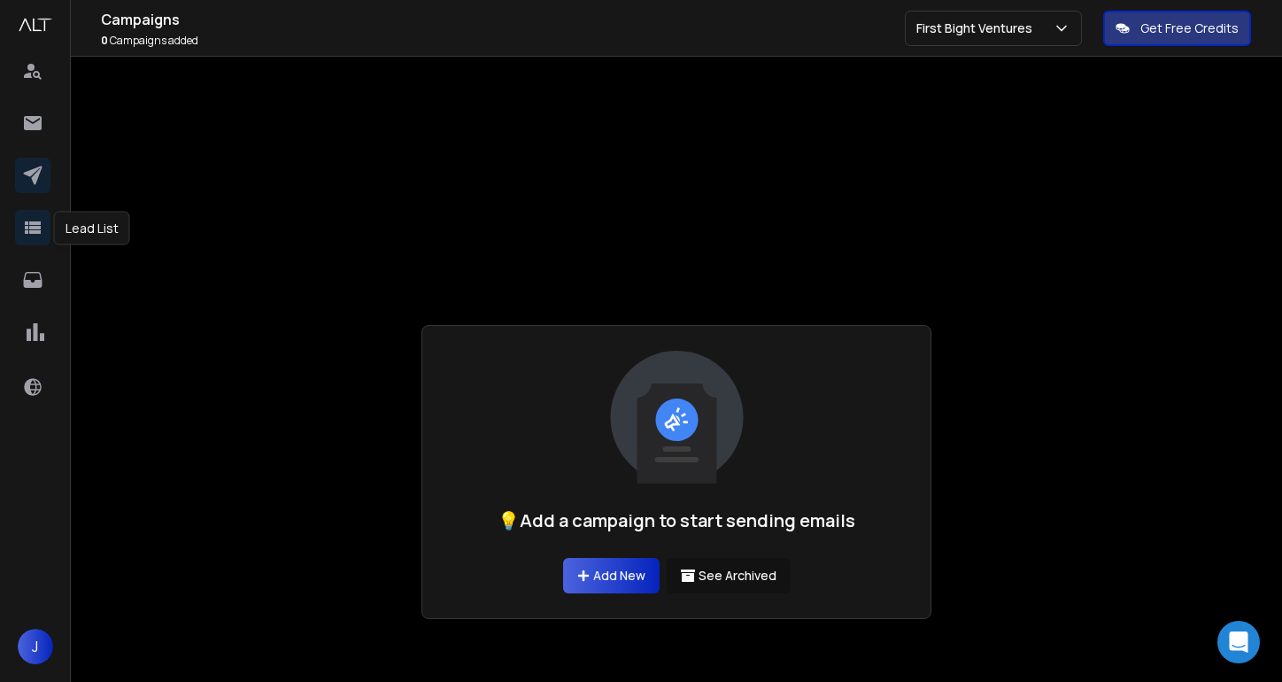
click at [30, 227] on icon at bounding box center [33, 227] width 16 height 12
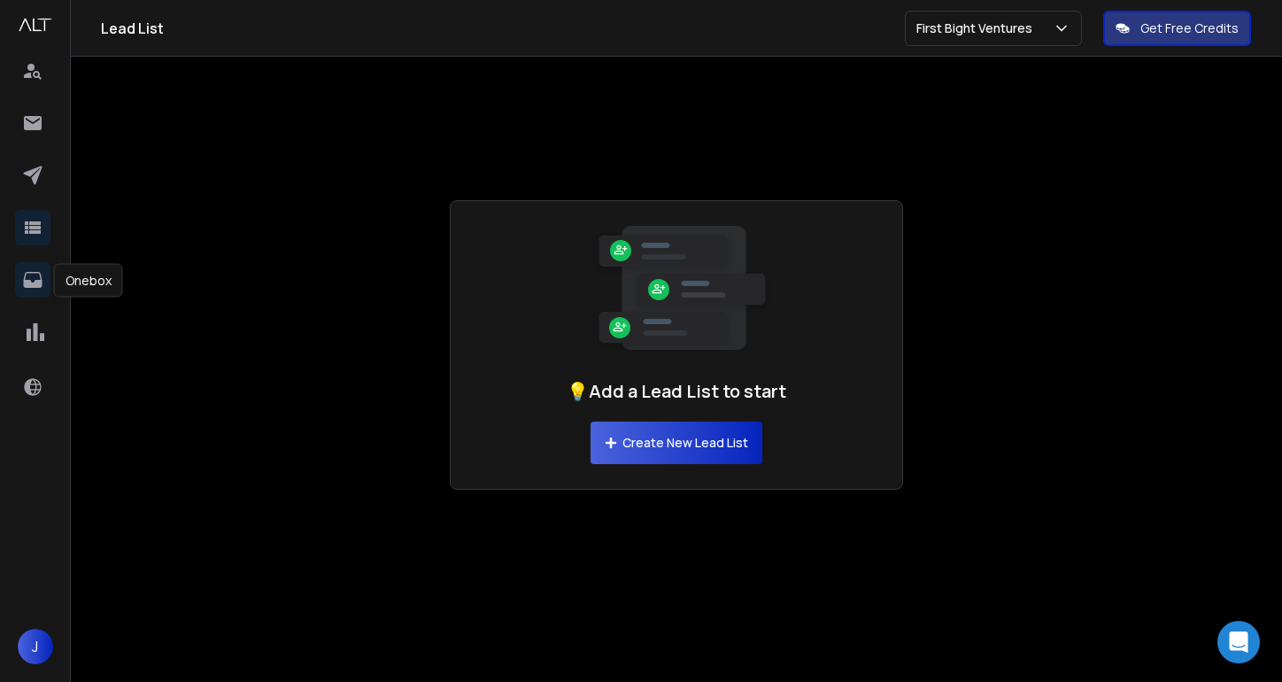
click at [28, 286] on icon at bounding box center [32, 280] width 19 height 16
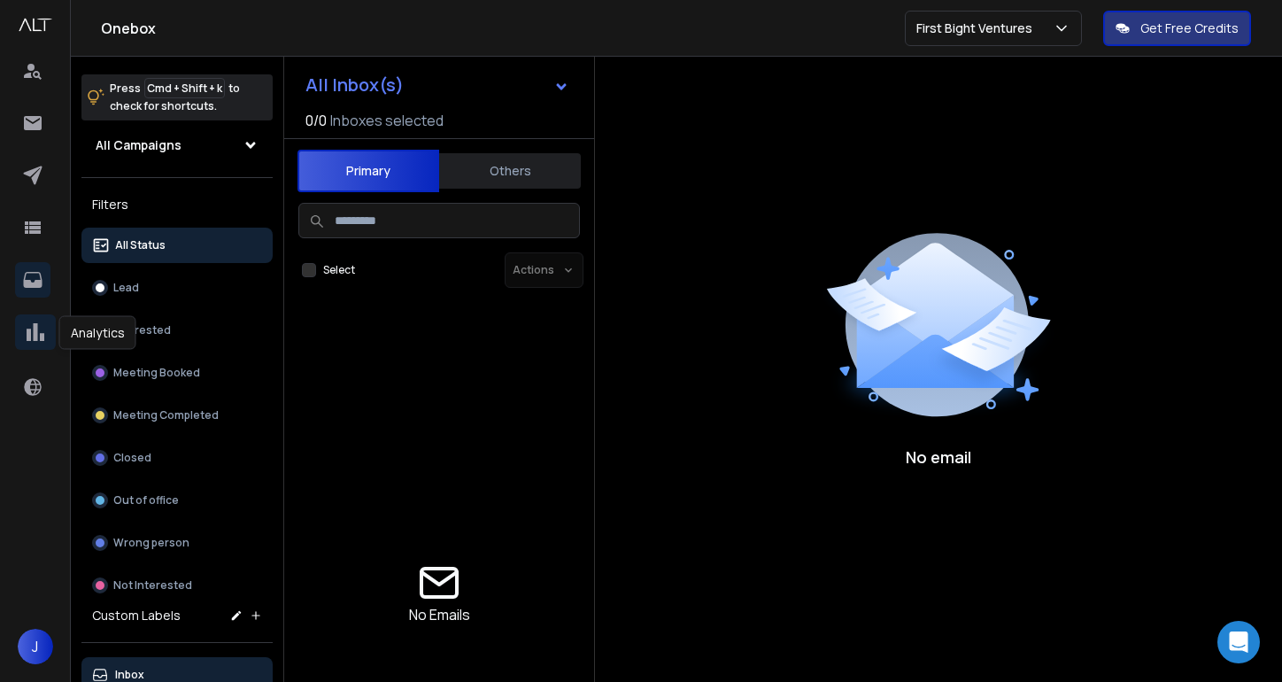
click at [34, 326] on icon at bounding box center [36, 332] width 18 height 18
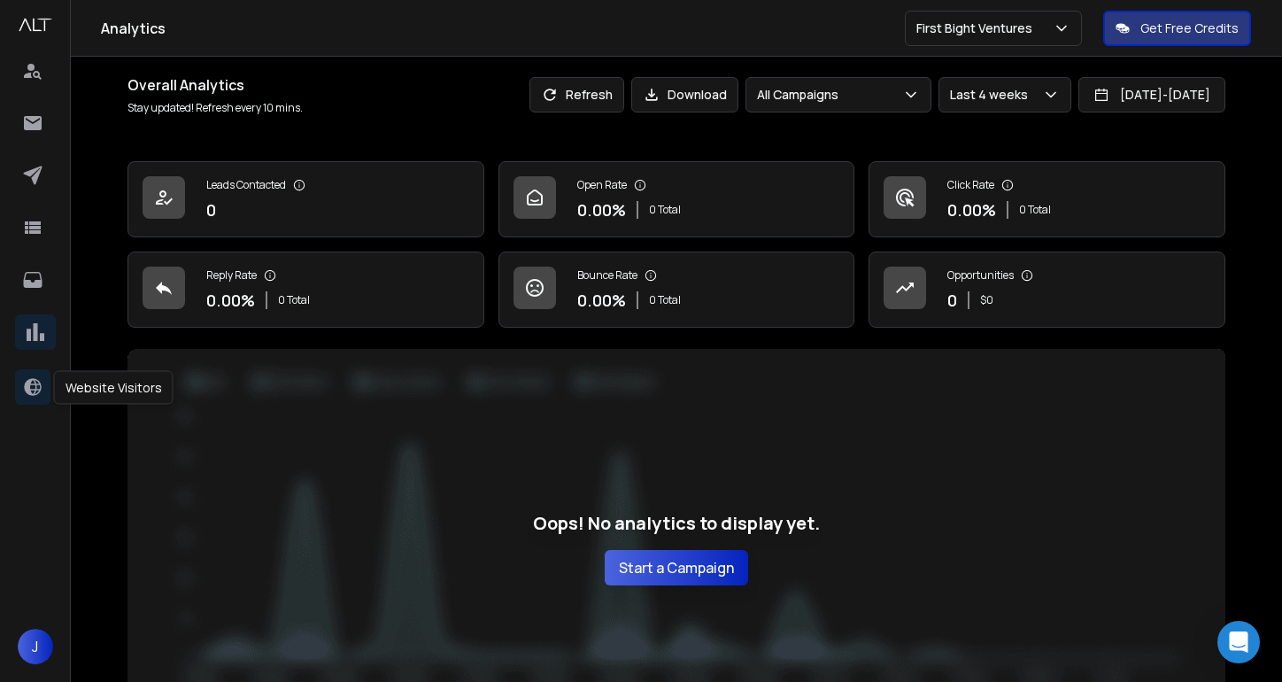
click at [33, 382] on icon at bounding box center [32, 386] width 21 height 21
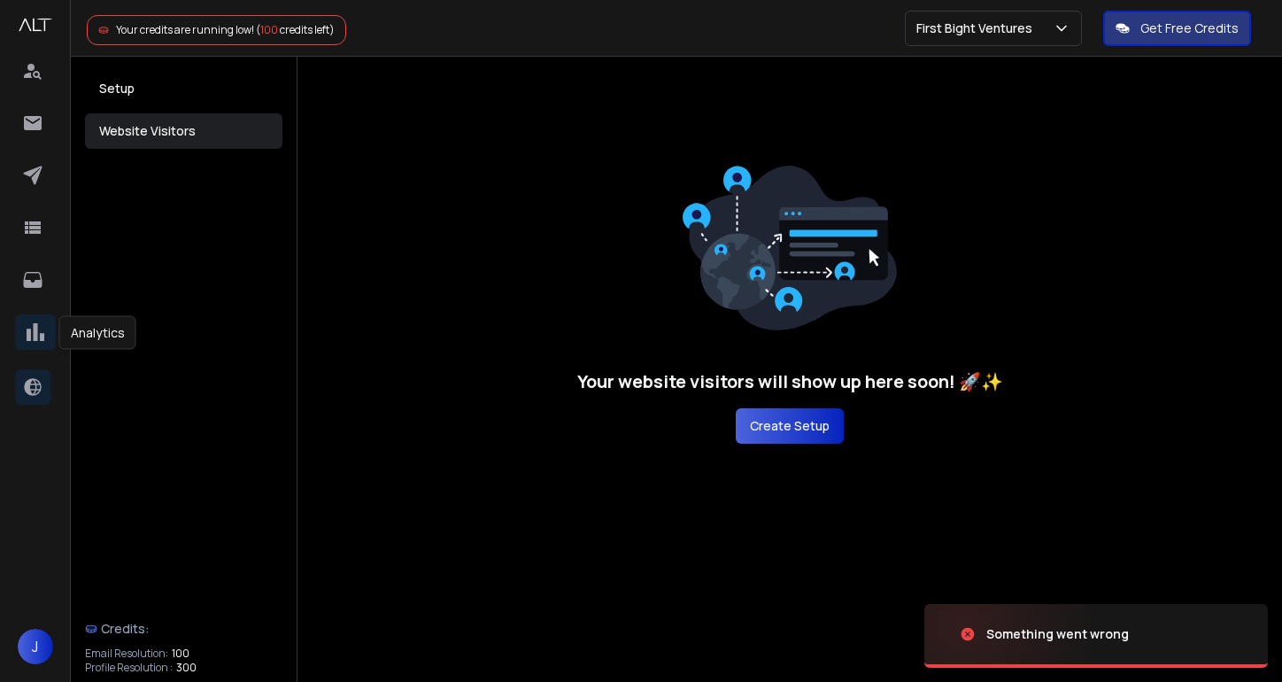
click at [33, 339] on icon at bounding box center [36, 332] width 18 height 18
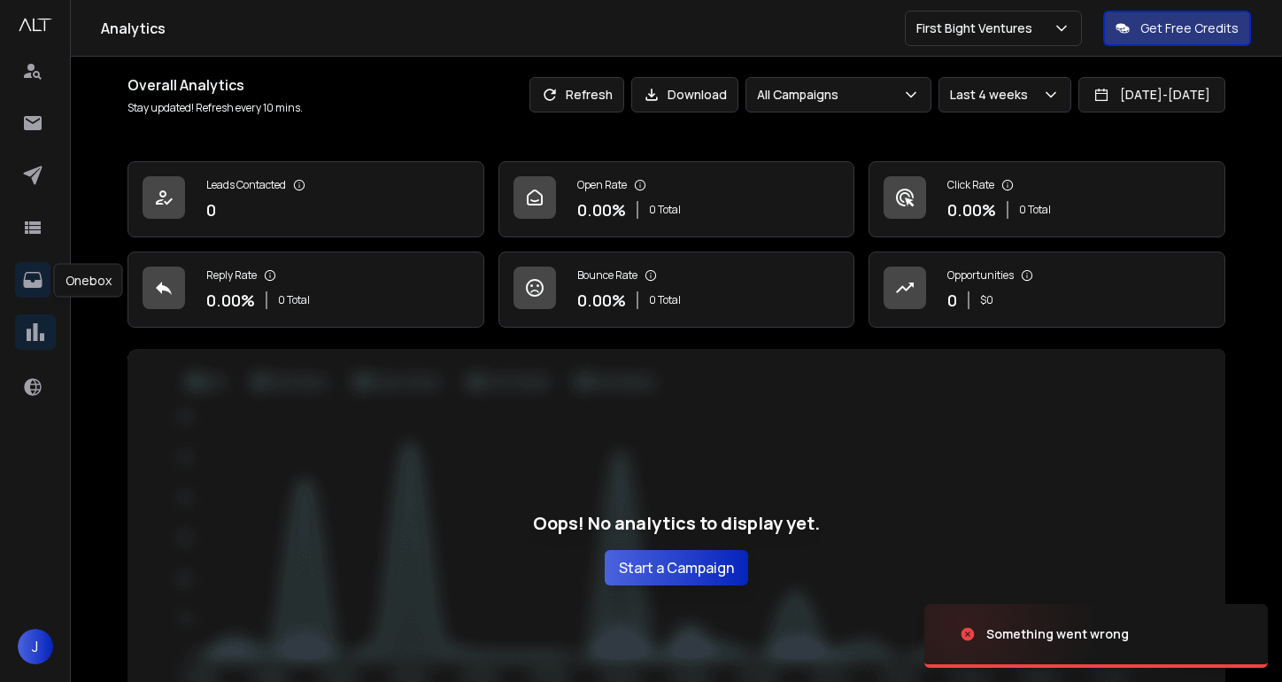
click at [35, 284] on icon at bounding box center [32, 280] width 19 height 16
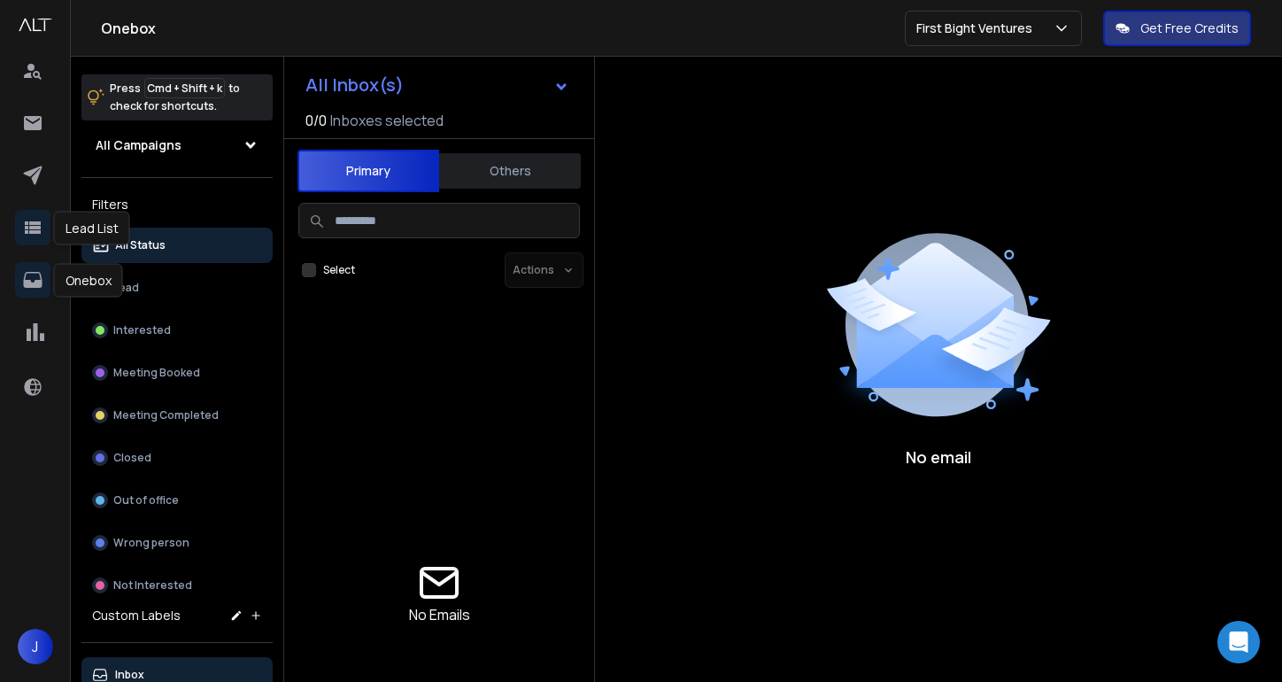
click at [35, 242] on link at bounding box center [32, 227] width 35 height 35
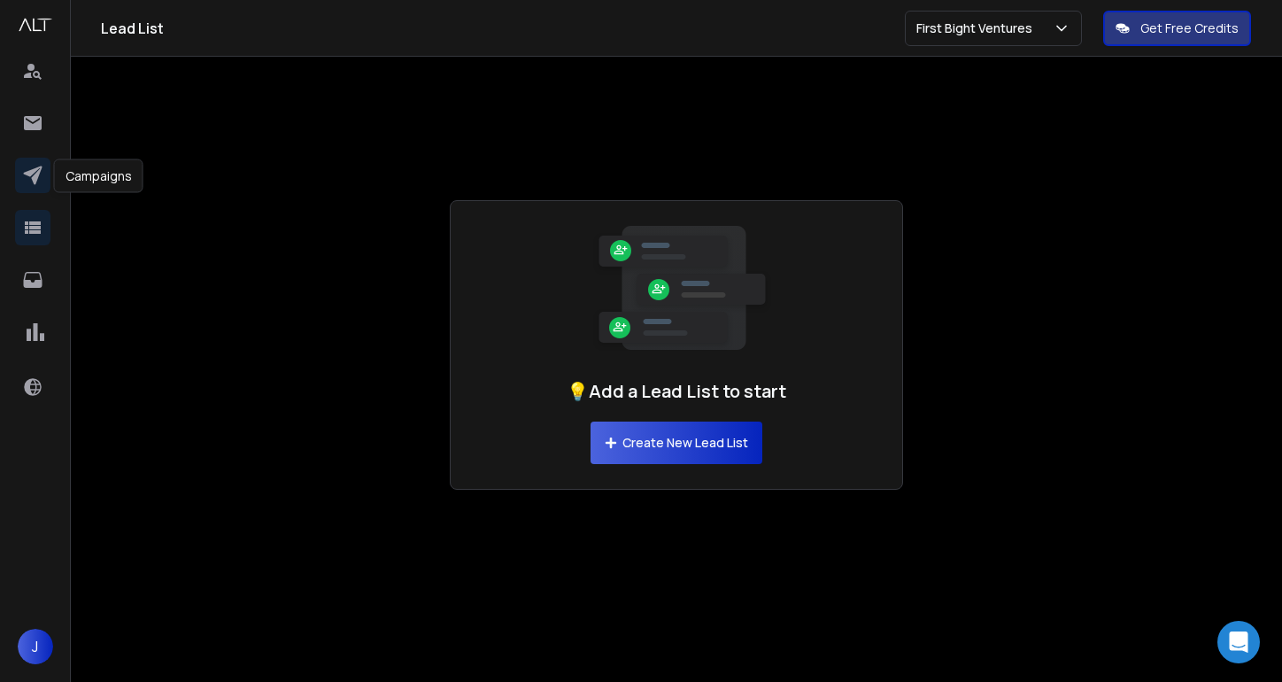
click at [35, 165] on icon at bounding box center [32, 175] width 21 height 21
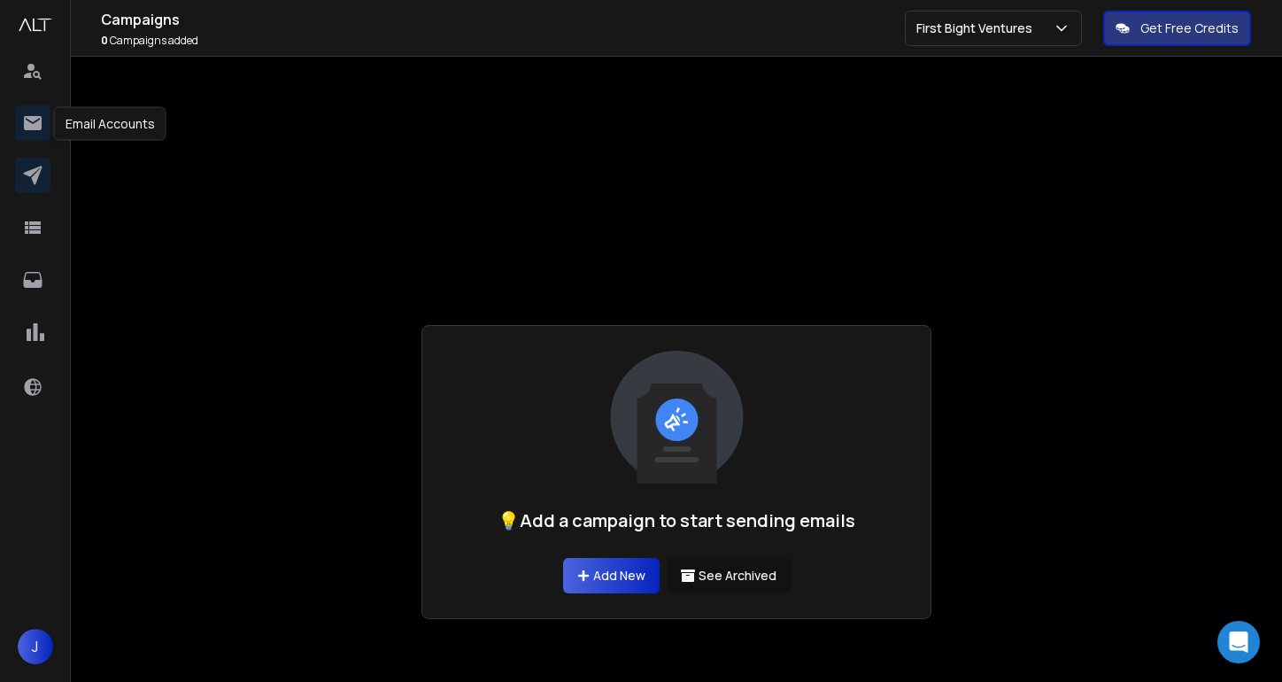
click at [34, 117] on icon at bounding box center [33, 123] width 18 height 14
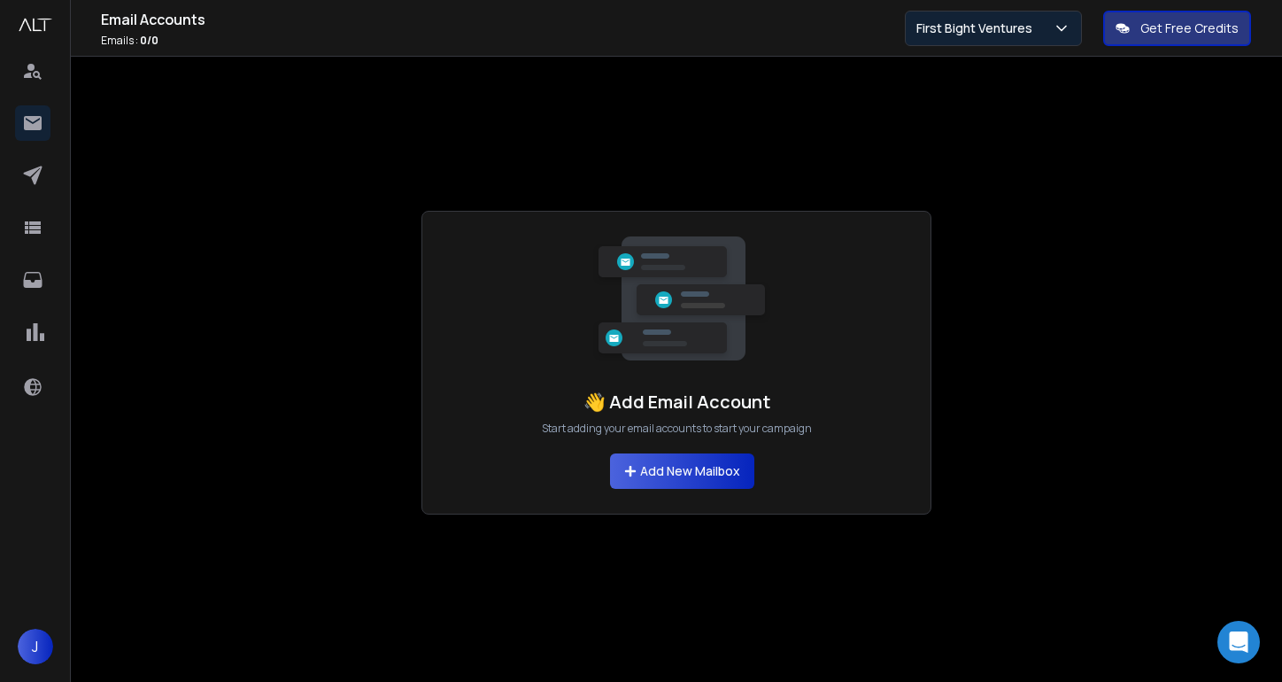
click at [1011, 31] on p "First Bight Ventures" at bounding box center [977, 28] width 123 height 18
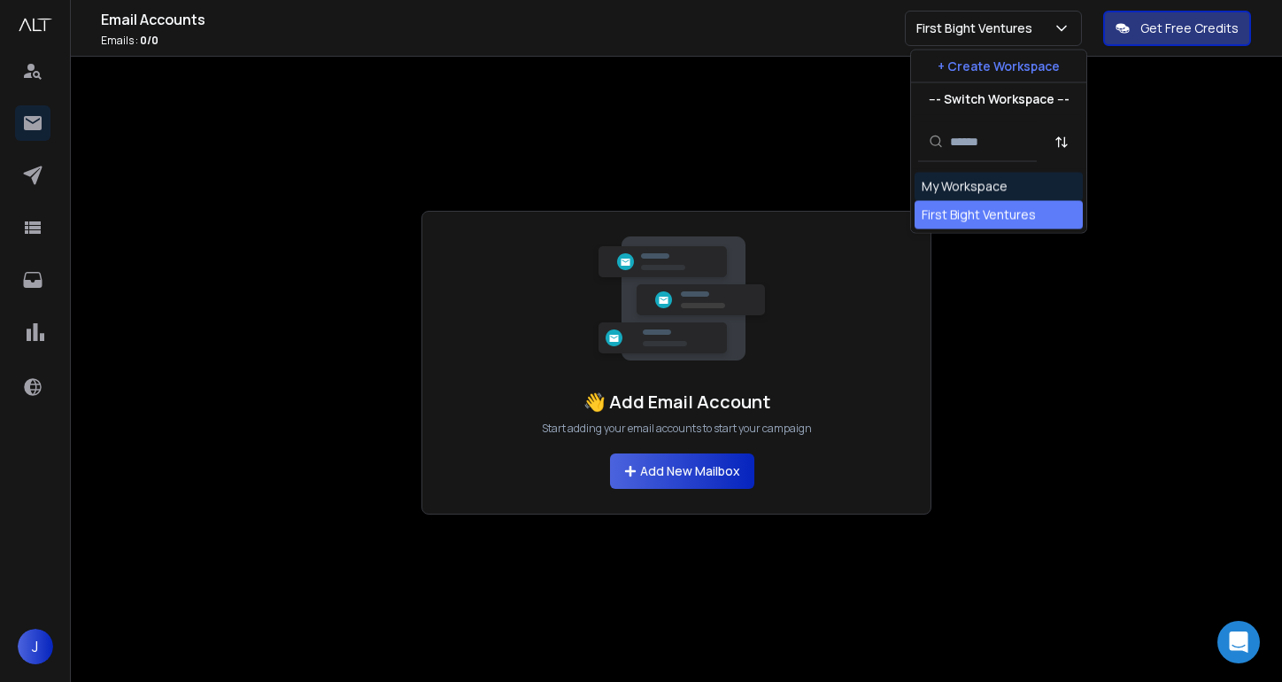
click at [977, 186] on div "My Workspace" at bounding box center [964, 187] width 86 height 18
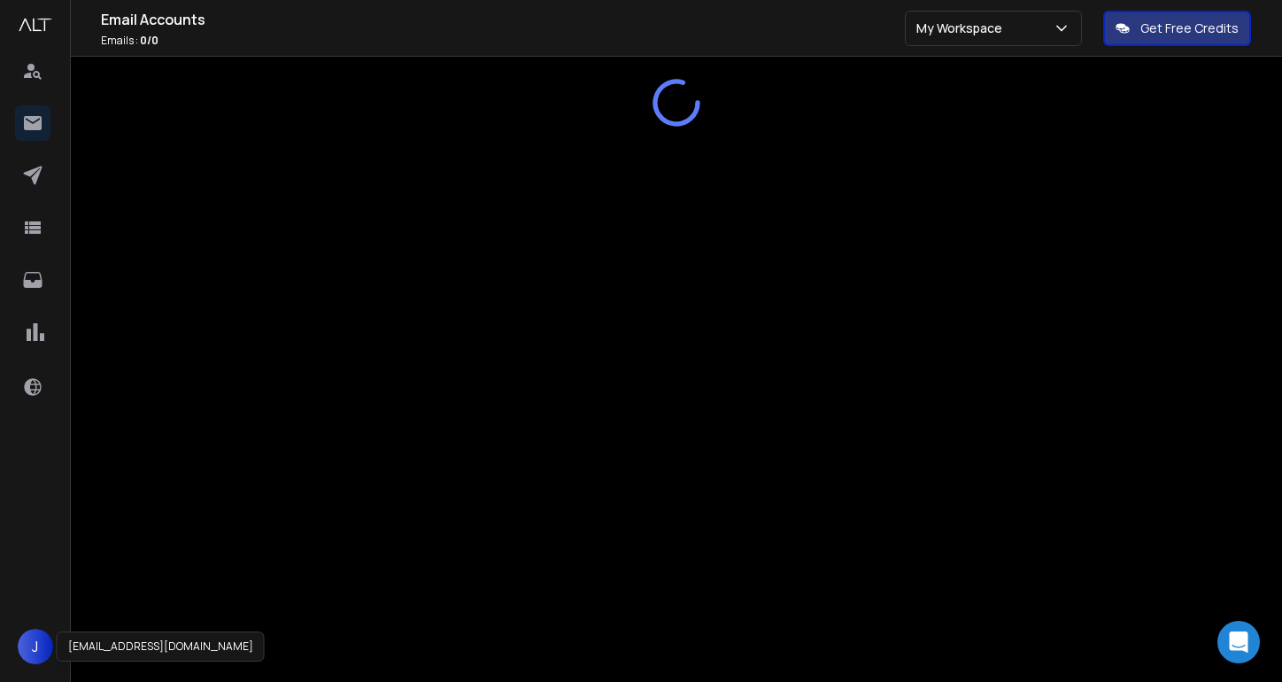
click at [32, 637] on span "J" at bounding box center [35, 645] width 35 height 35
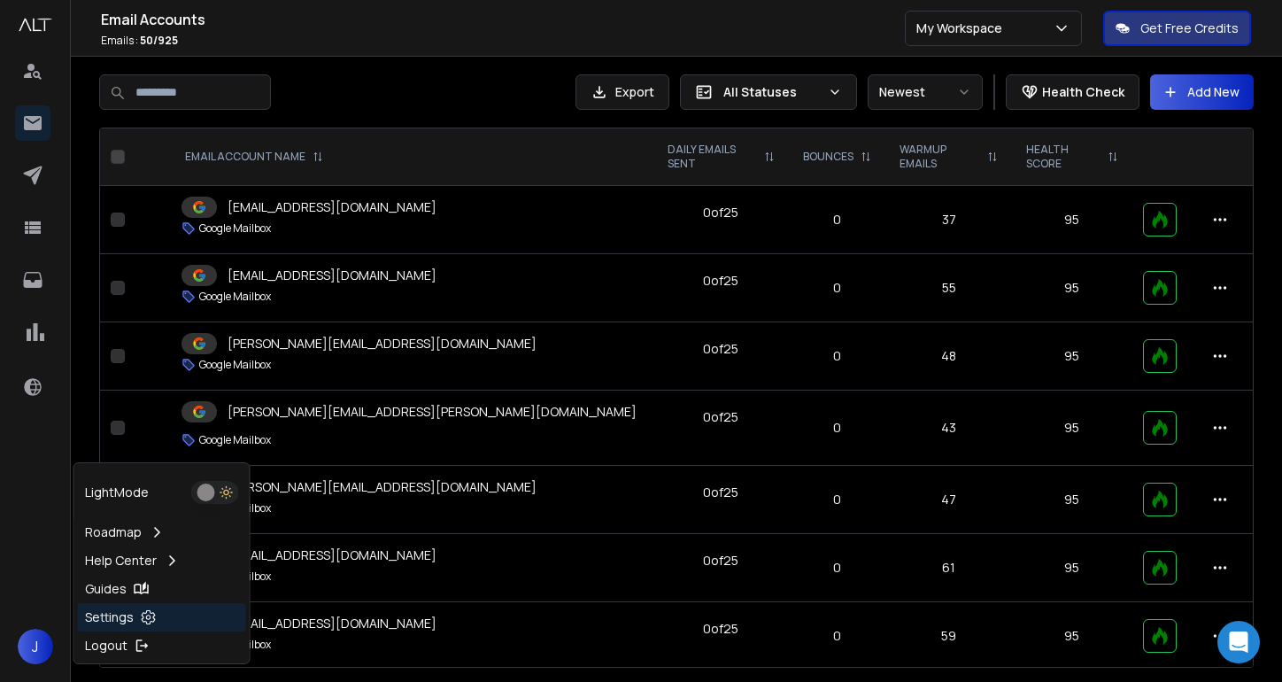
click at [92, 613] on p "Settings" at bounding box center [109, 617] width 49 height 18
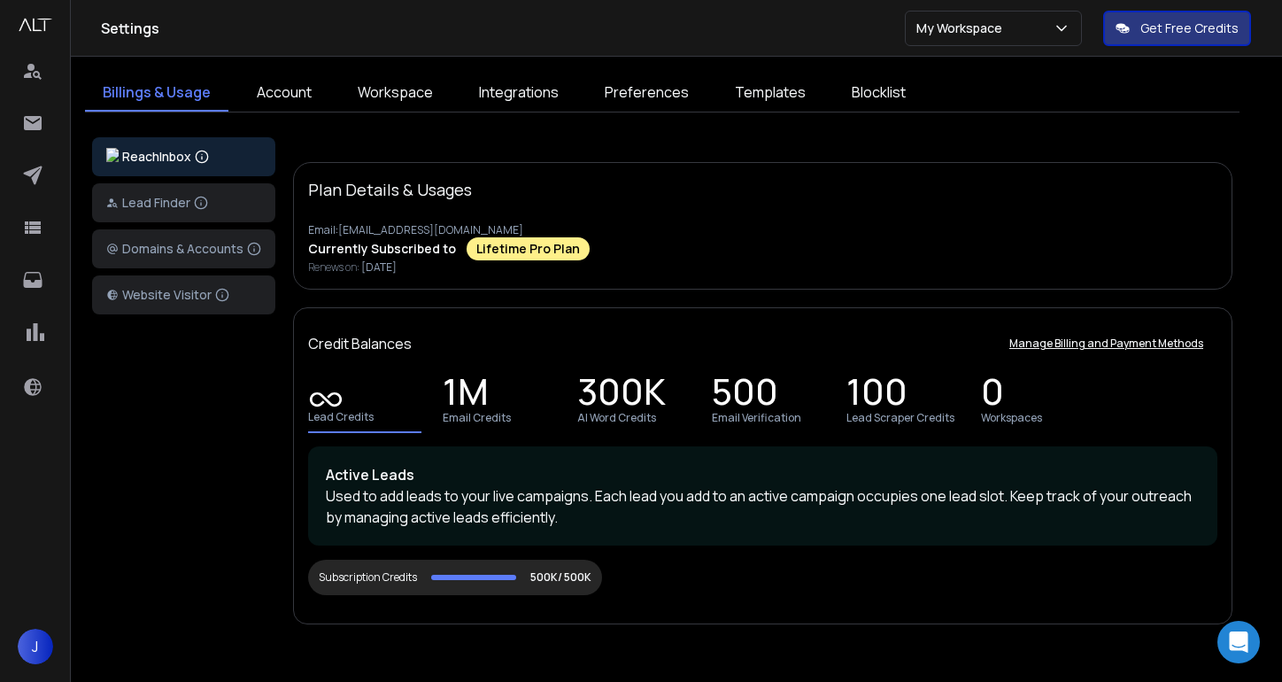
click at [400, 98] on link "Workspace" at bounding box center [395, 92] width 111 height 37
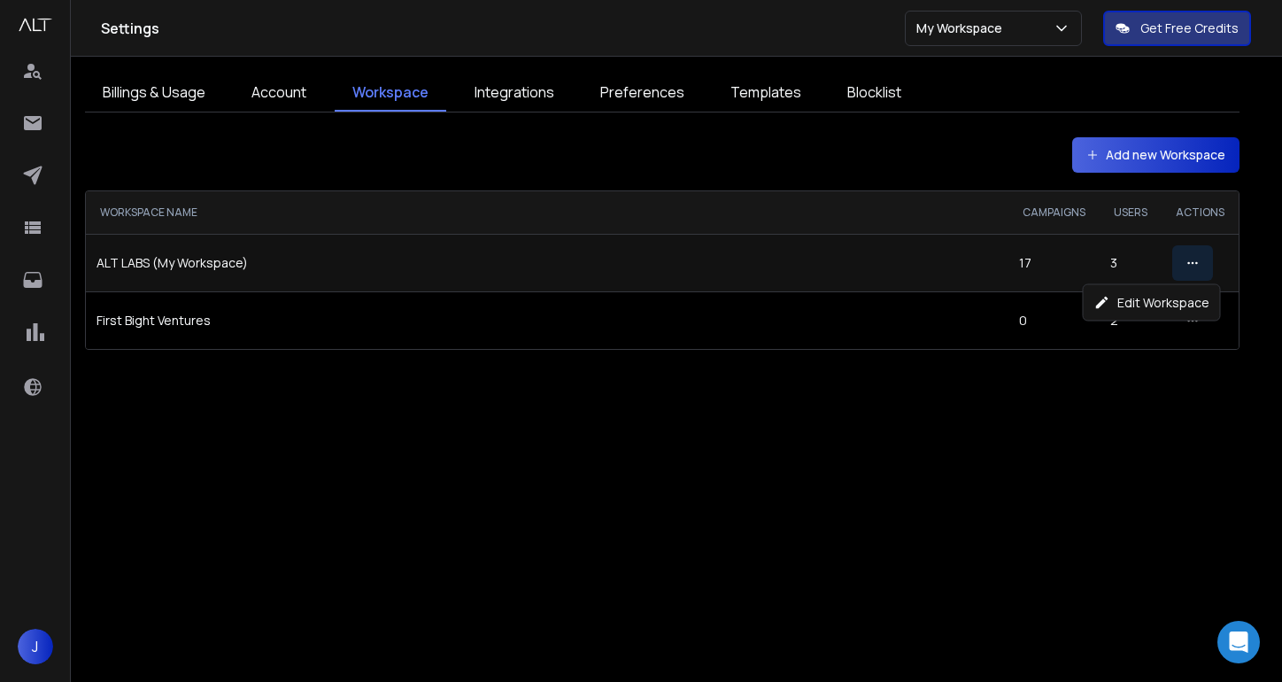
click at [1193, 258] on icon "button" at bounding box center [1192, 263] width 12 height 12
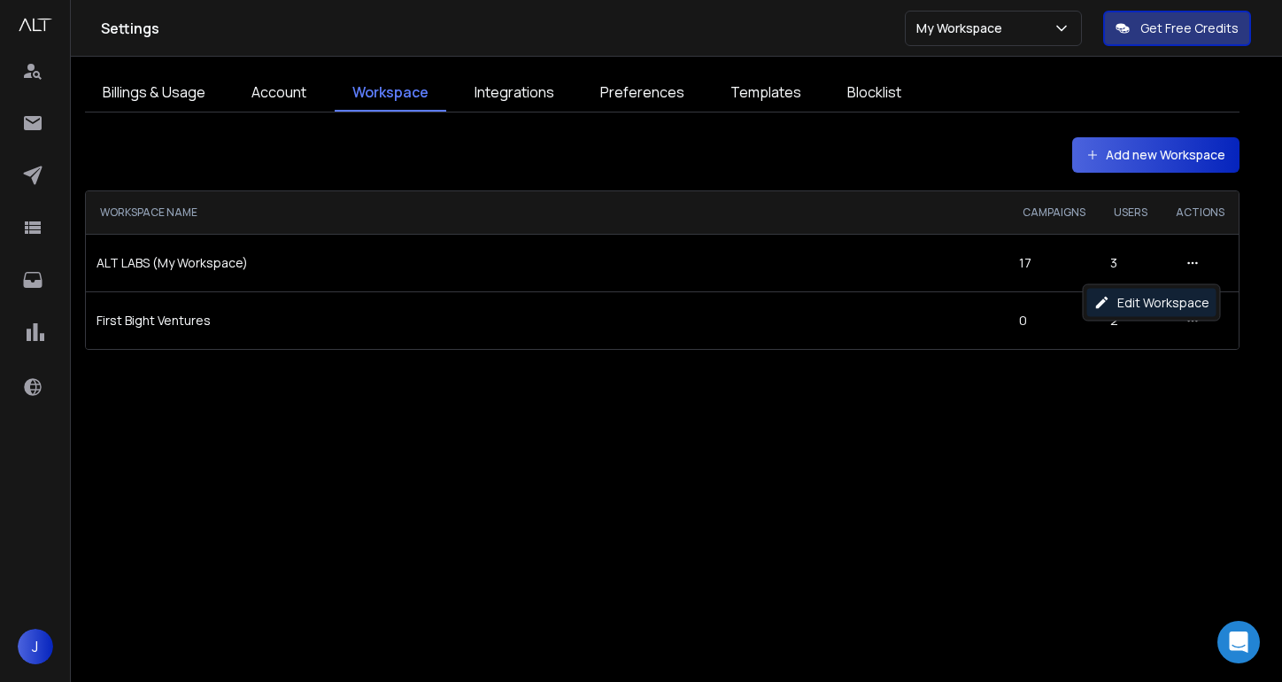
click at [1181, 297] on p "Edit Workspace" at bounding box center [1163, 303] width 92 height 18
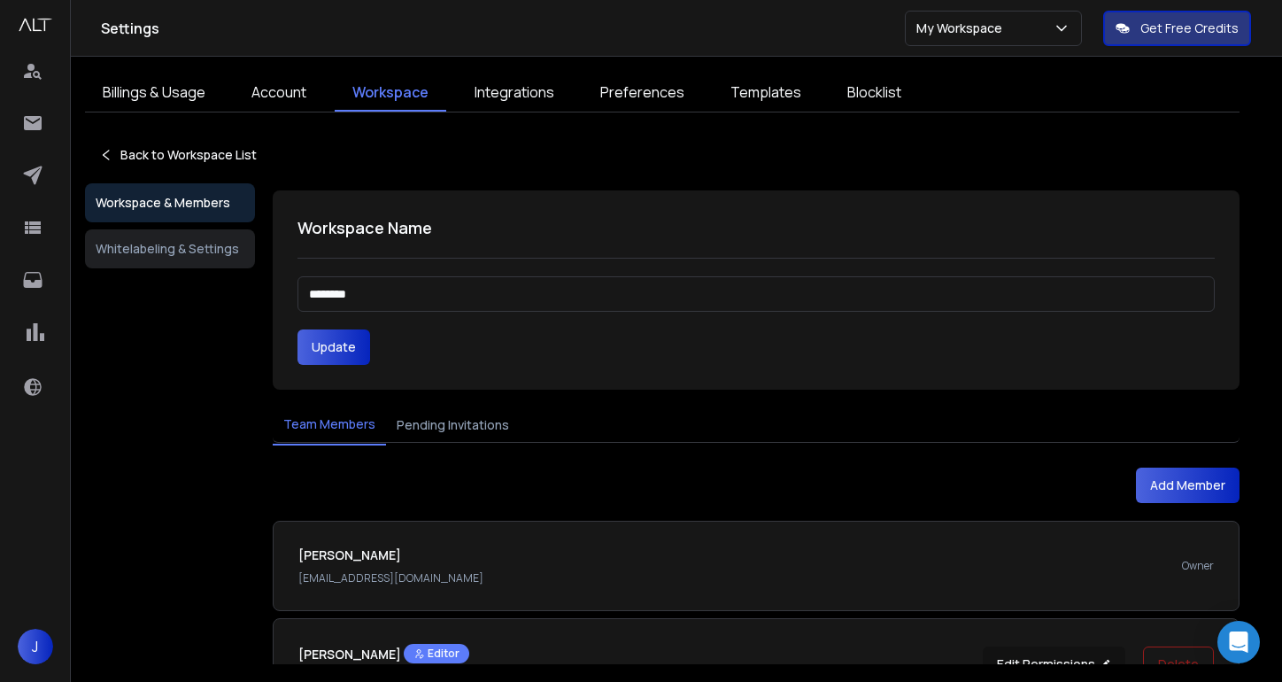
click at [436, 289] on input "********" at bounding box center [755, 293] width 917 height 35
click at [208, 350] on div "Workspace & Members Whitelabeling & Settings Workspace Name ******** Update Tea…" at bounding box center [662, 499] width 1154 height 619
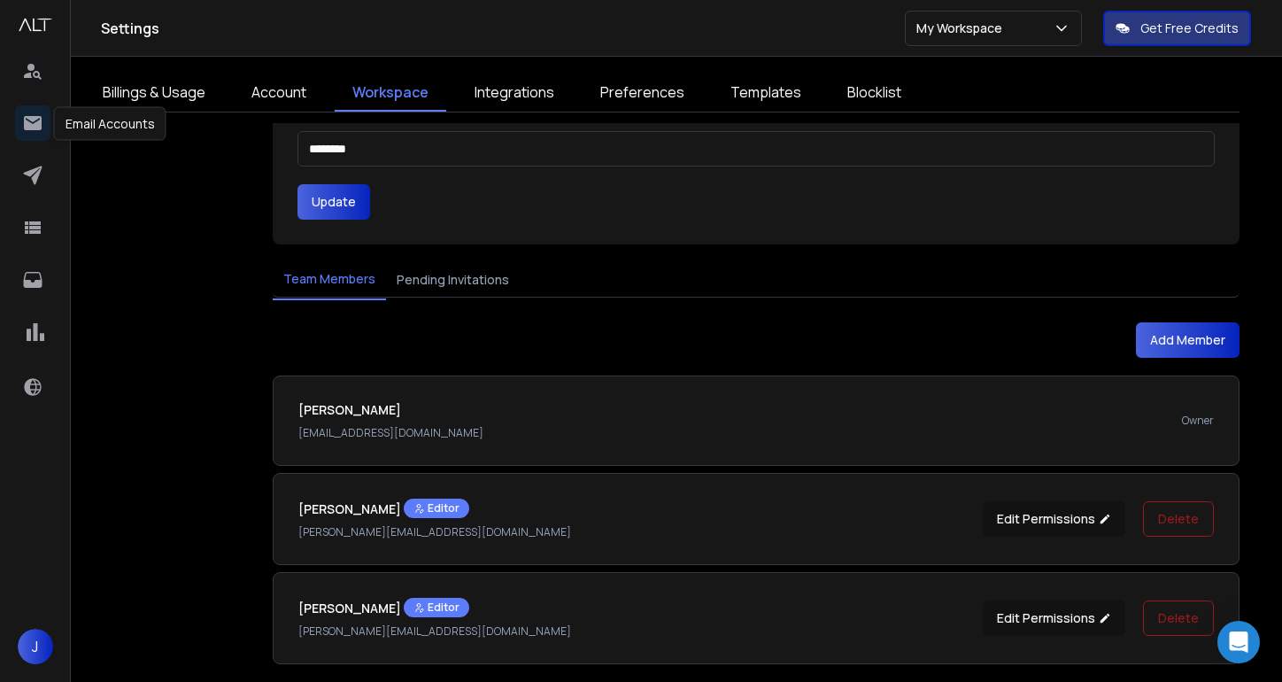
click at [31, 128] on icon at bounding box center [33, 123] width 18 height 14
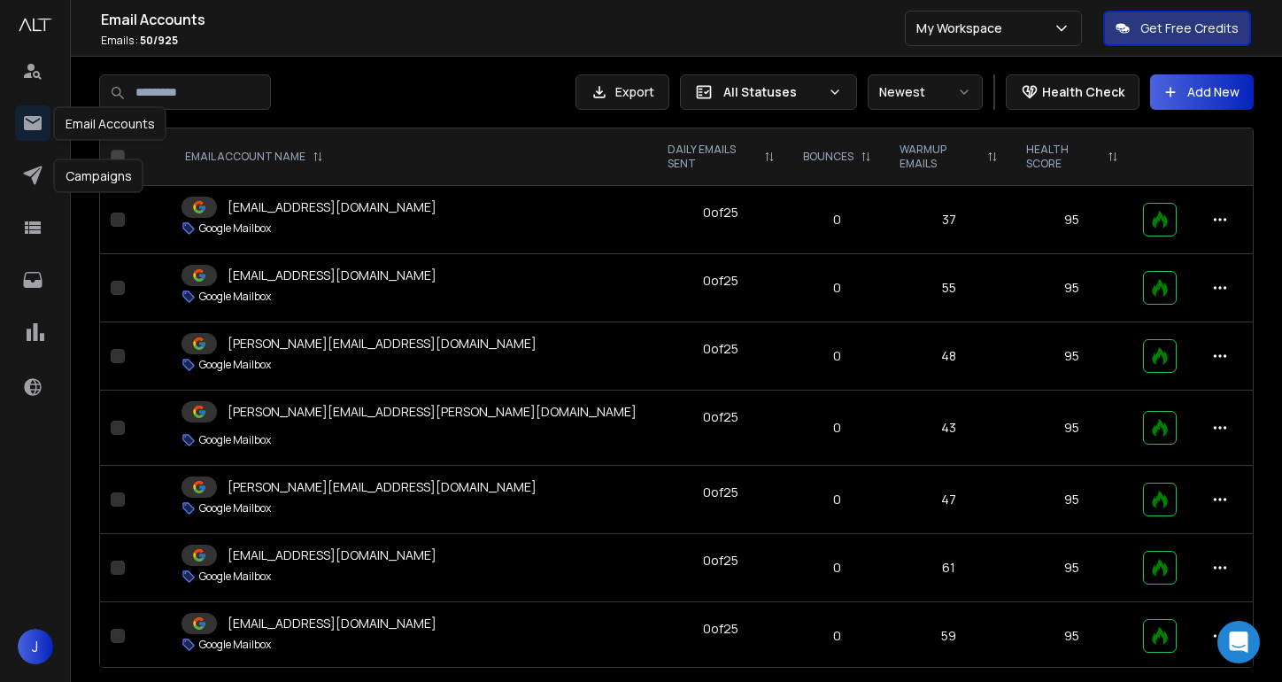
click at [27, 152] on div at bounding box center [35, 232] width 41 height 358
click at [27, 168] on icon at bounding box center [32, 175] width 21 height 21
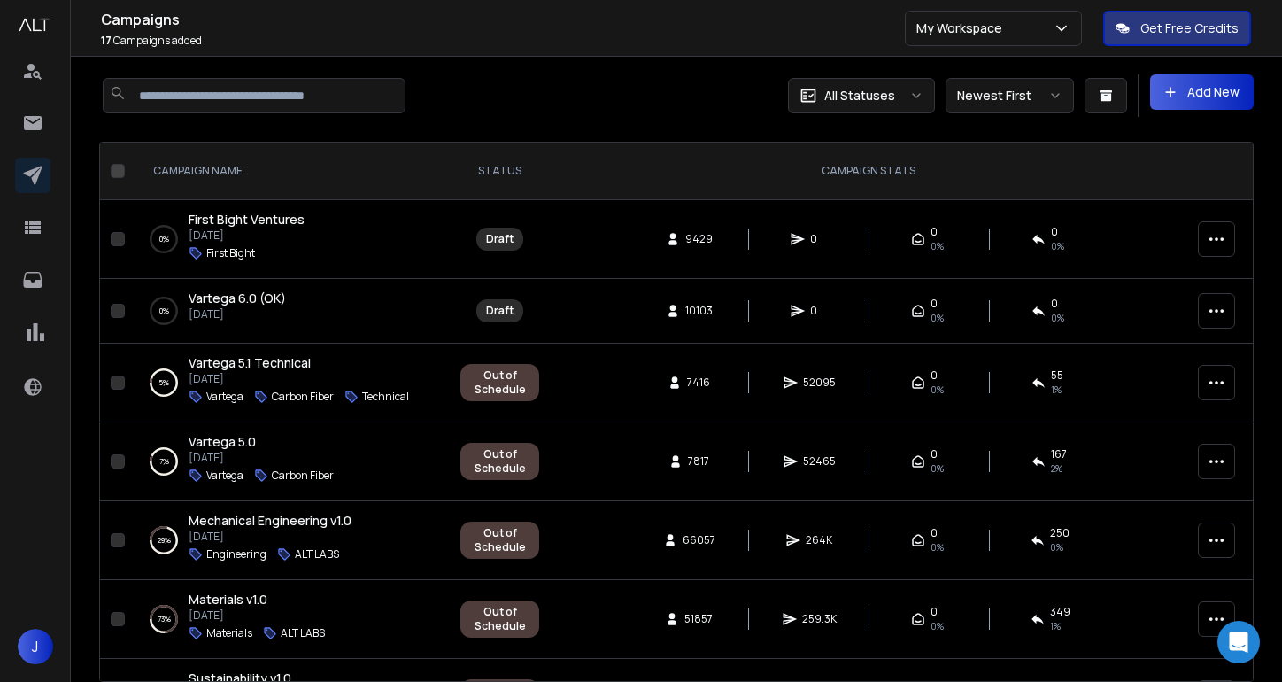
click at [320, 229] on div "0 % First Bight Ventures [DATE] First Bight" at bounding box center [291, 239] width 282 height 57
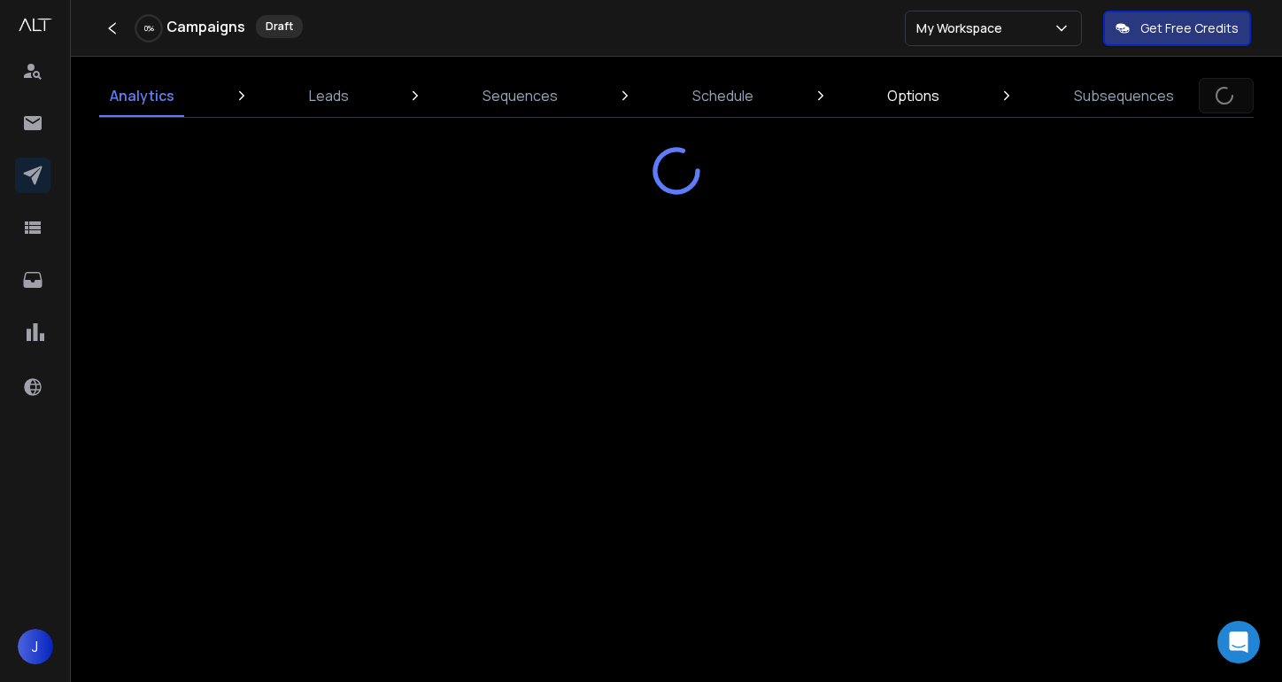
click at [909, 96] on p "Options" at bounding box center [913, 95] width 52 height 21
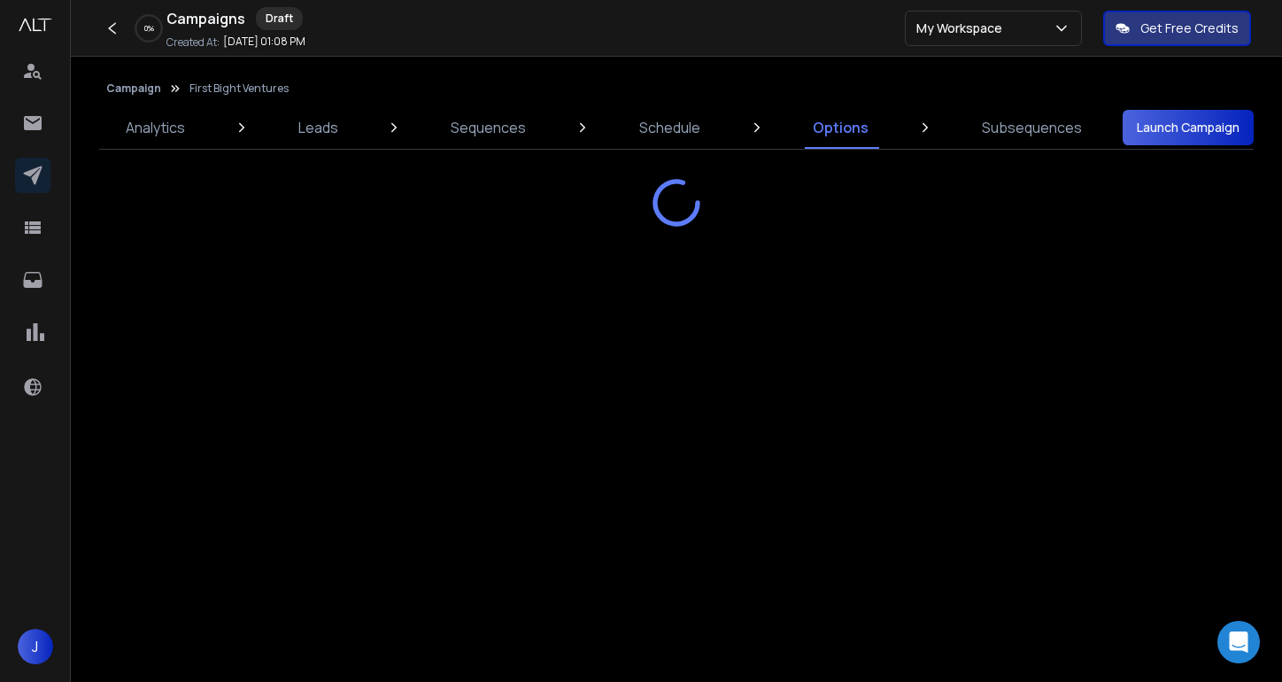
select select "*"
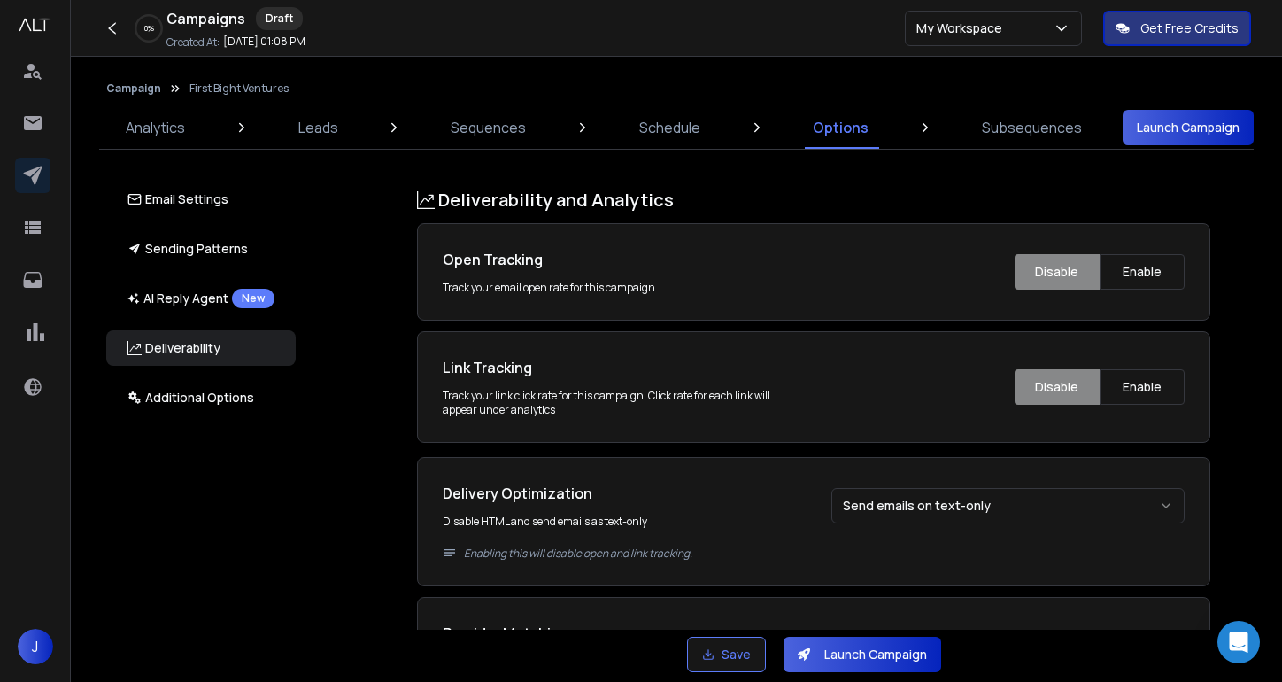
scroll to position [1558, 0]
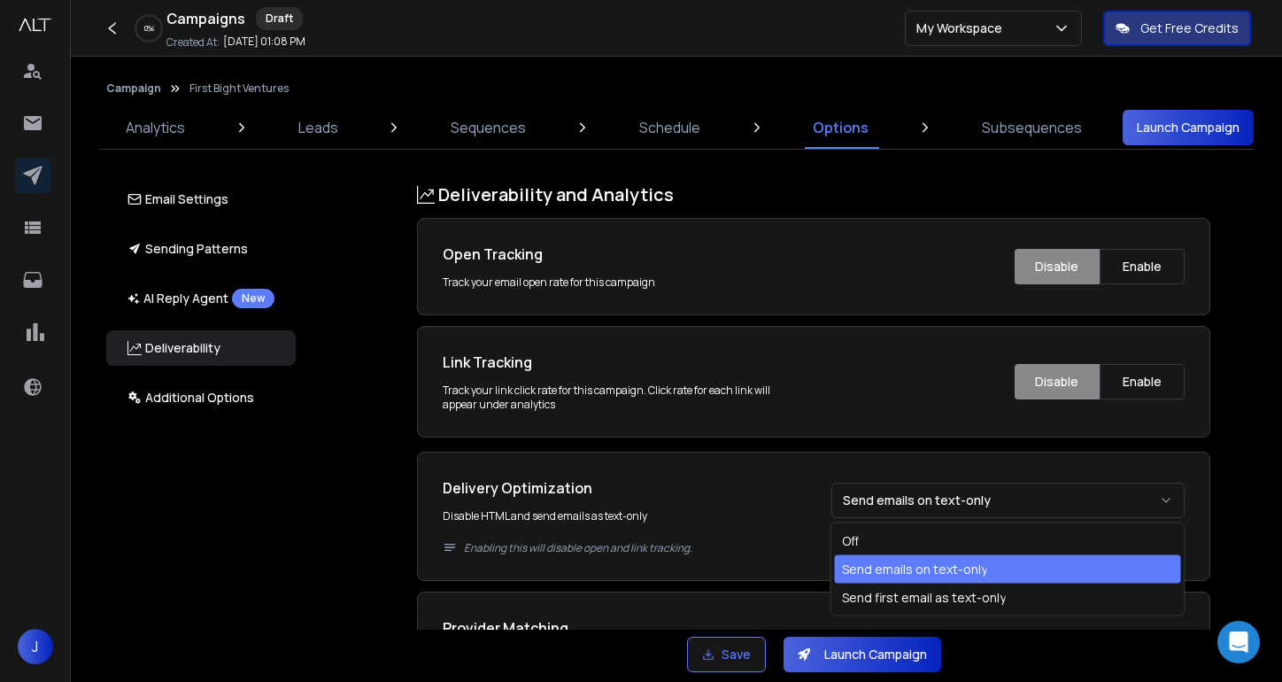
click at [929, 489] on button "Send emails on text-only" at bounding box center [1007, 499] width 353 height 35
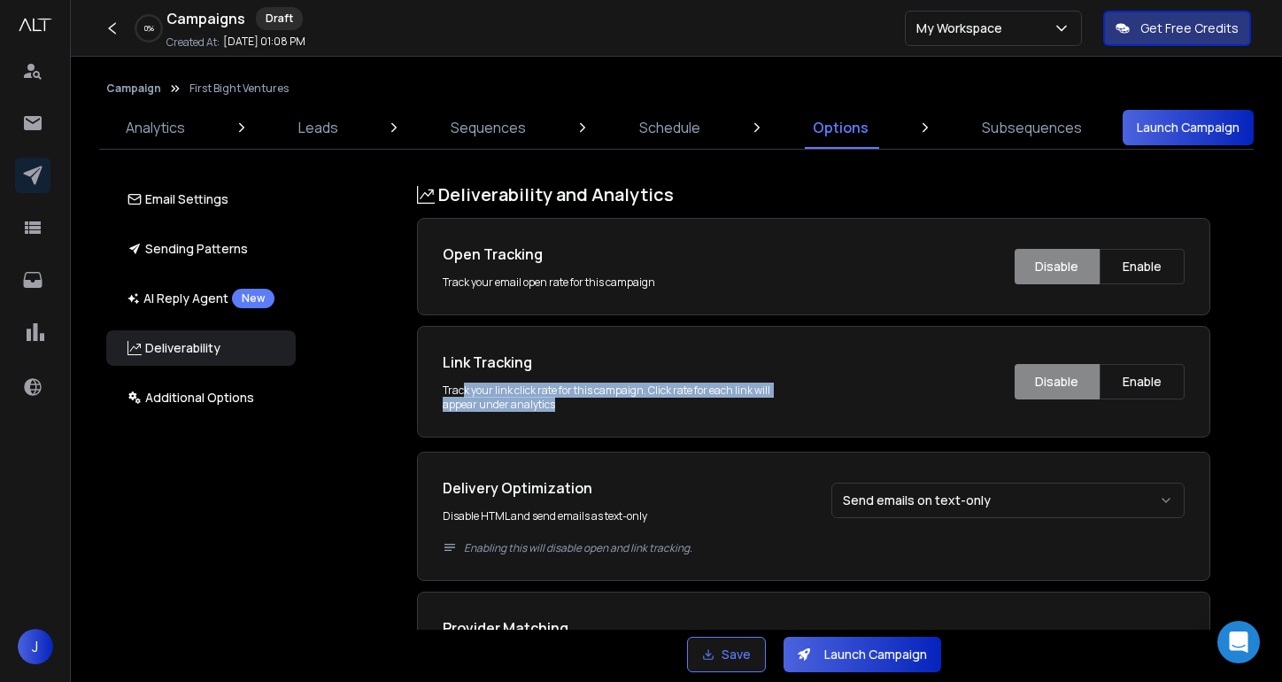
drag, startPoint x: 582, startPoint y: 404, endPoint x: 461, endPoint y: 393, distance: 120.9
click at [461, 393] on div "Track your link click rate for this campaign. Click rate for each link will app…" at bounding box center [619, 397] width 353 height 28
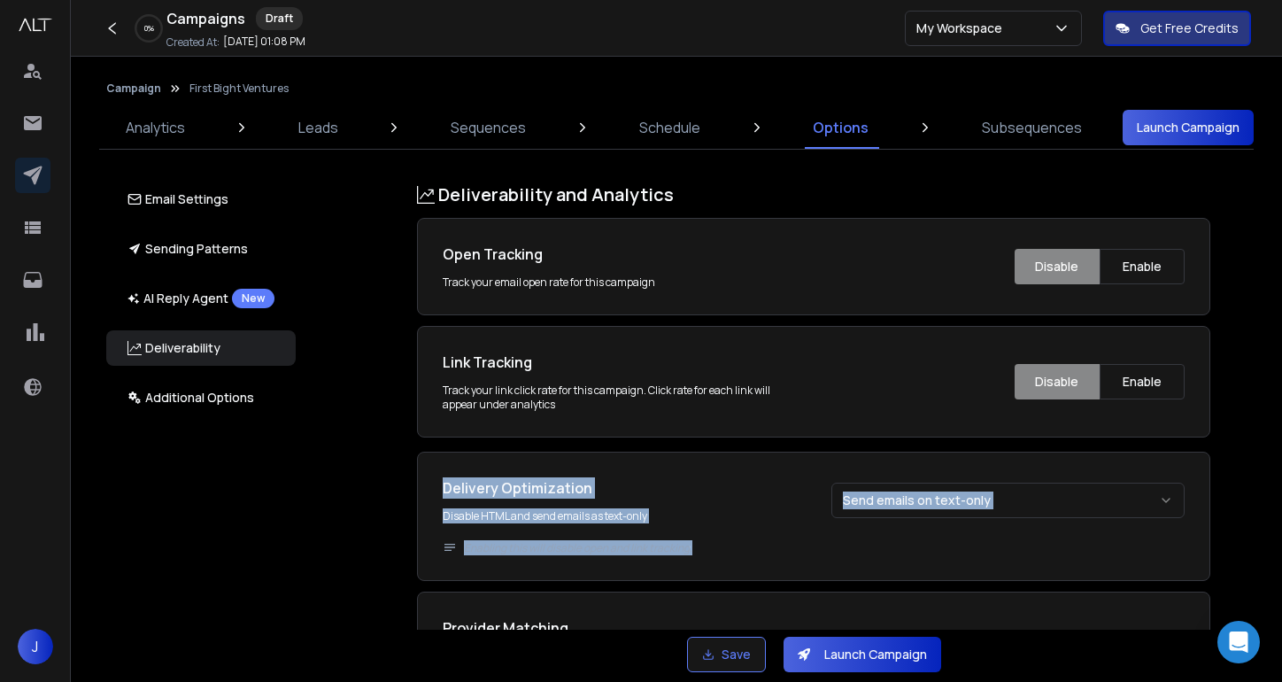
drag, startPoint x: 760, startPoint y: 551, endPoint x: 435, endPoint y: 477, distance: 333.0
click at [435, 477] on div "**********" at bounding box center [813, 515] width 793 height 129
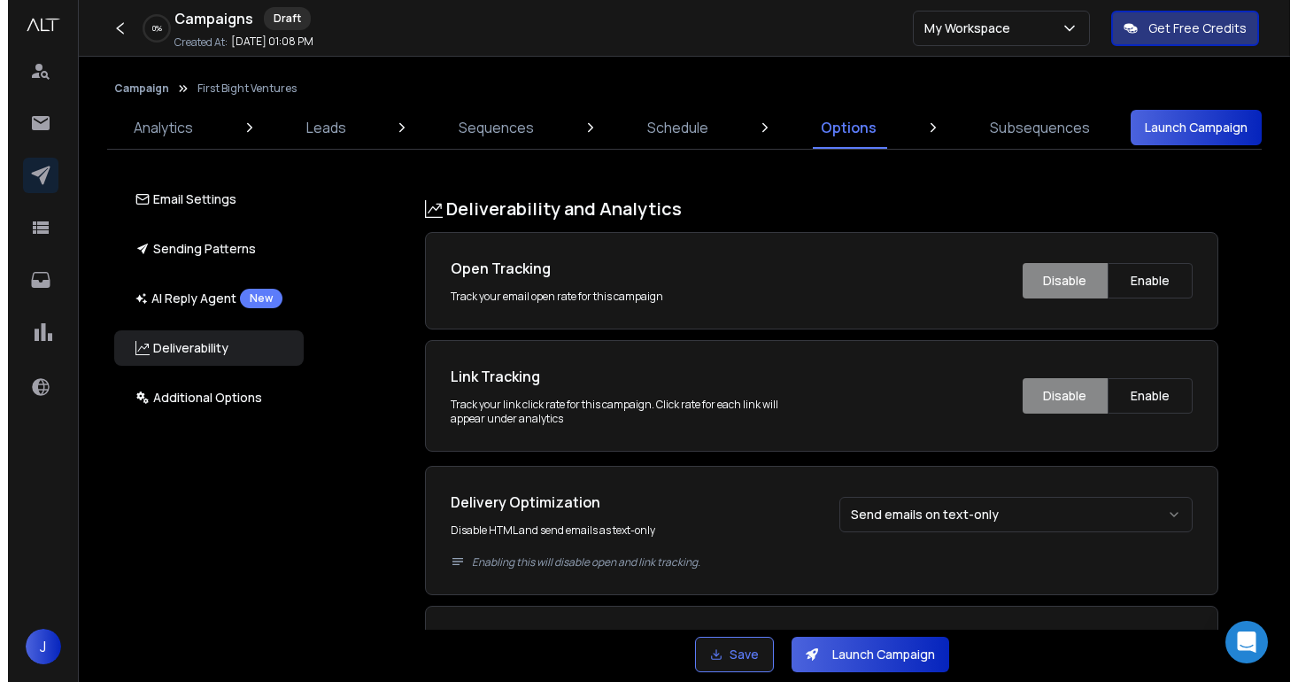
scroll to position [1548, 0]
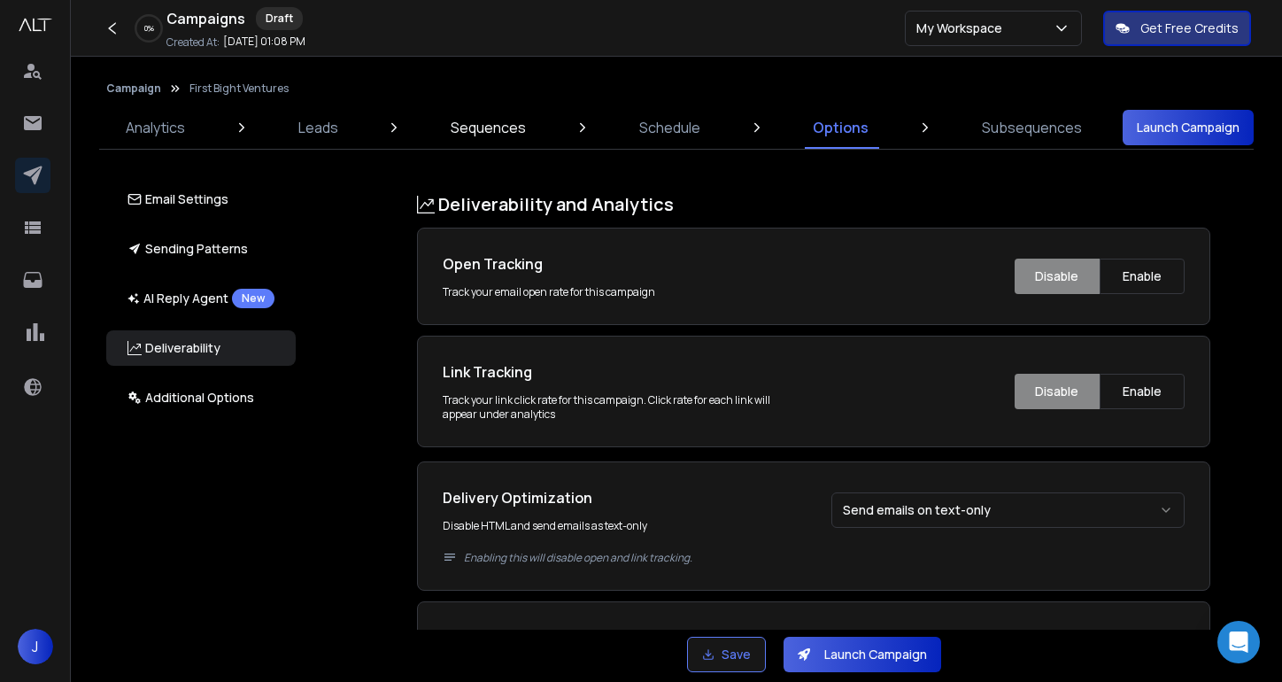
click at [478, 132] on p "Sequences" at bounding box center [488, 127] width 75 height 21
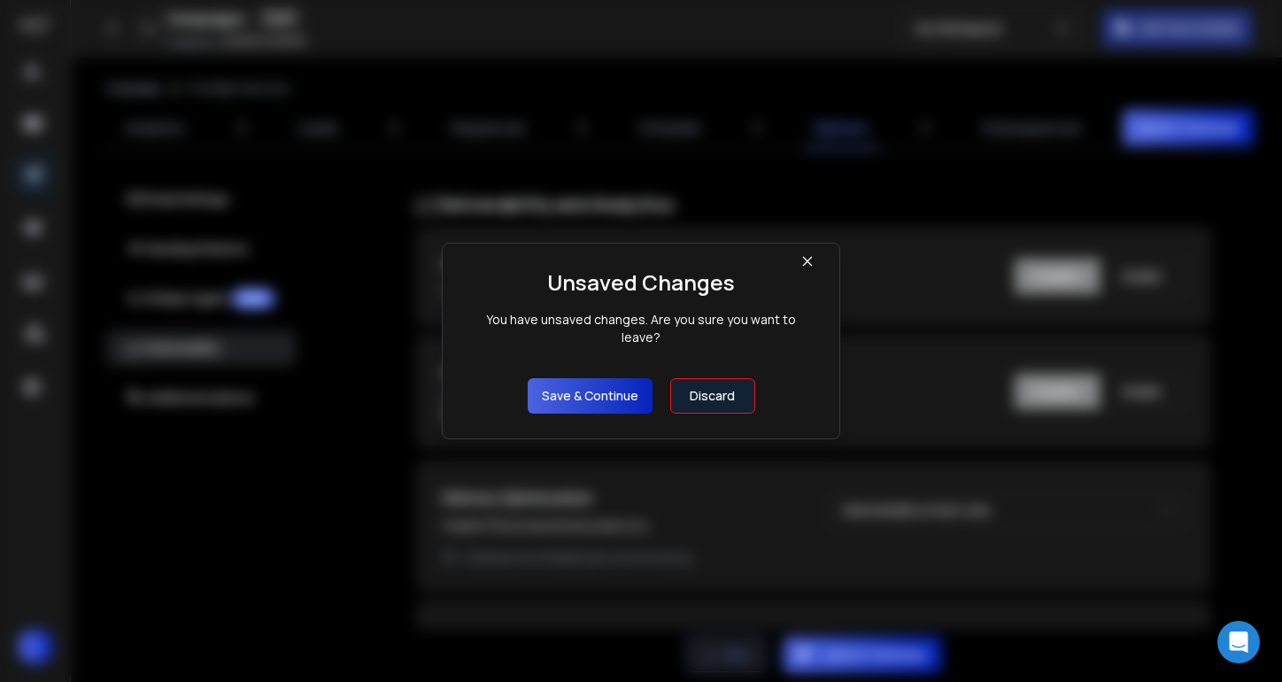
click at [721, 384] on button "Discard" at bounding box center [712, 395] width 85 height 35
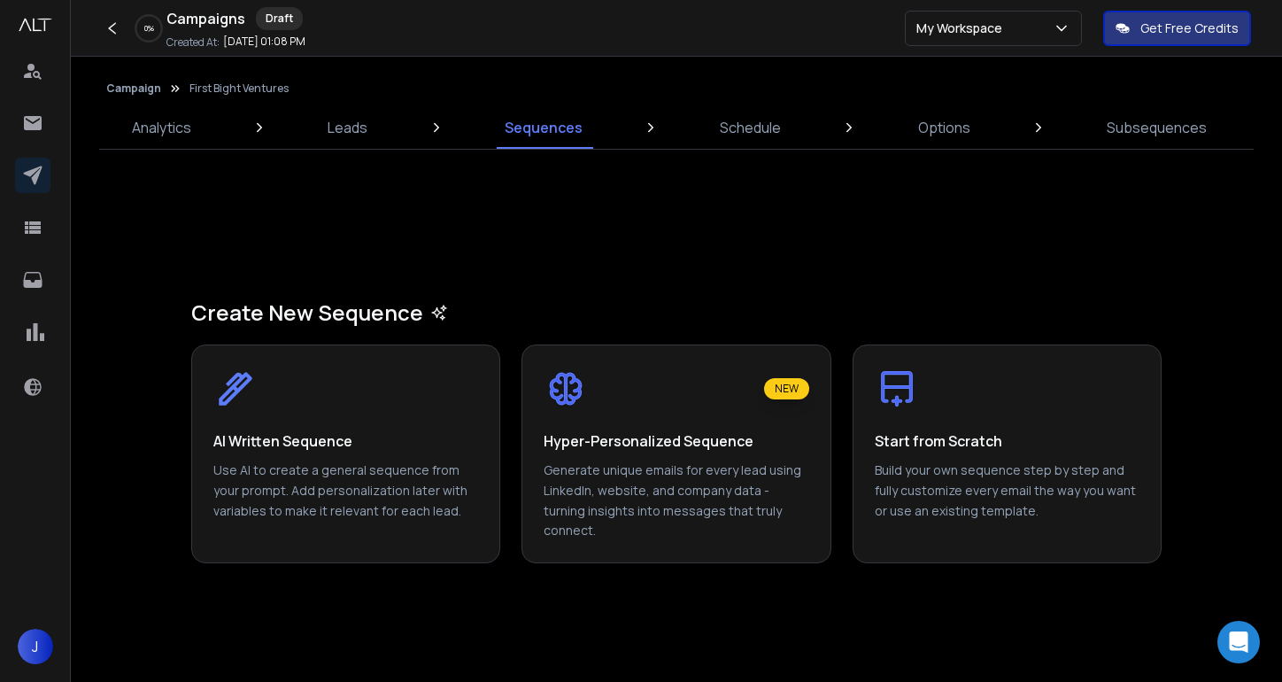
click at [963, 451] on div "Start from Scratch Build your own sequence step by step and fully customize eve…" at bounding box center [1006, 453] width 307 height 217
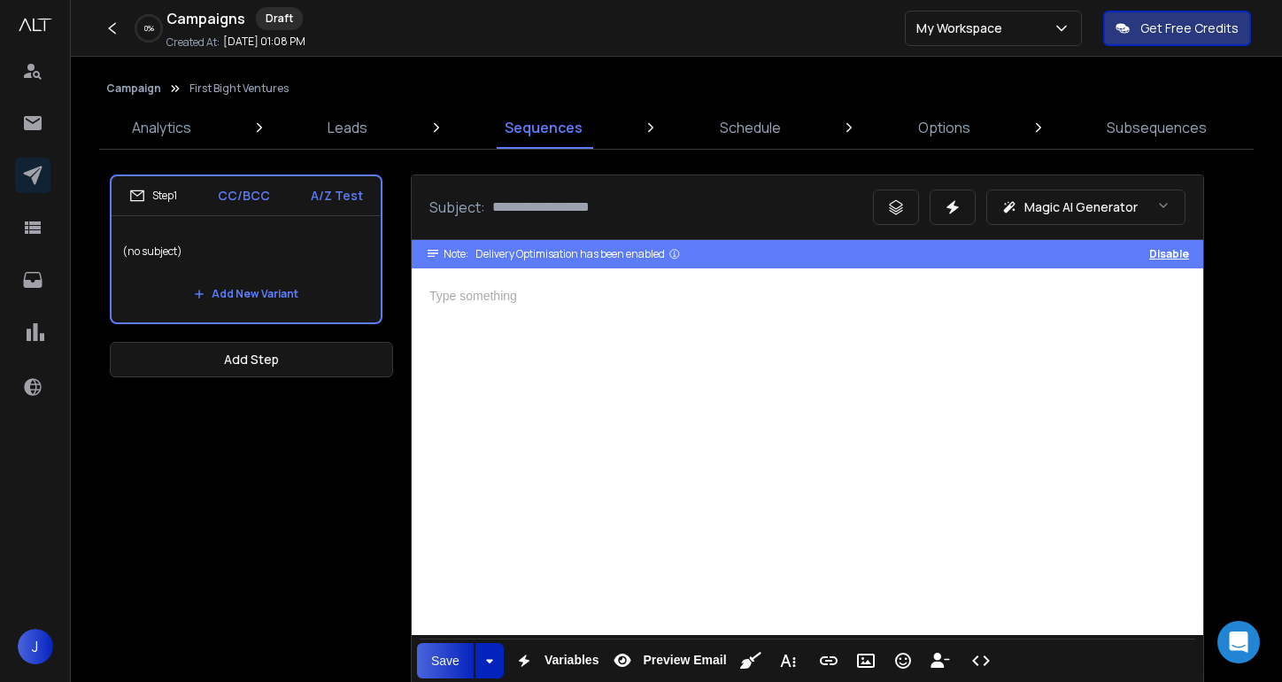
click at [344, 202] on p "A/Z Test" at bounding box center [337, 196] width 52 height 18
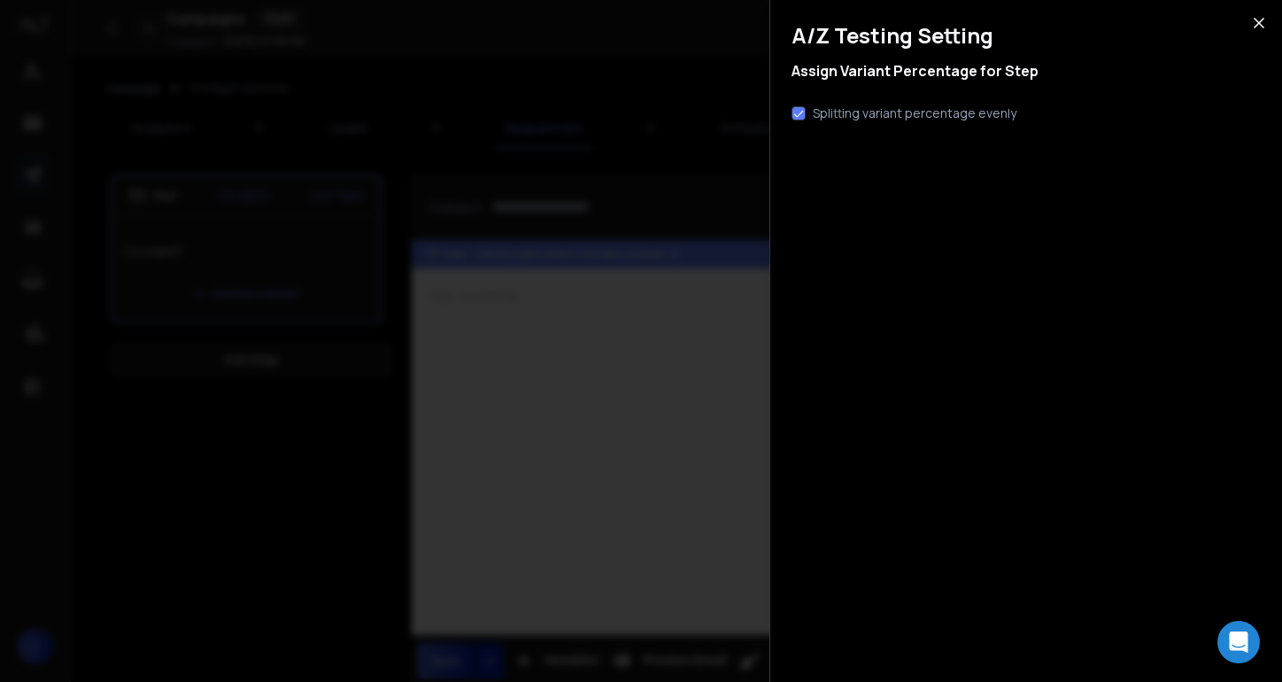
click at [1260, 23] on icon "button" at bounding box center [1258, 23] width 9 height 9
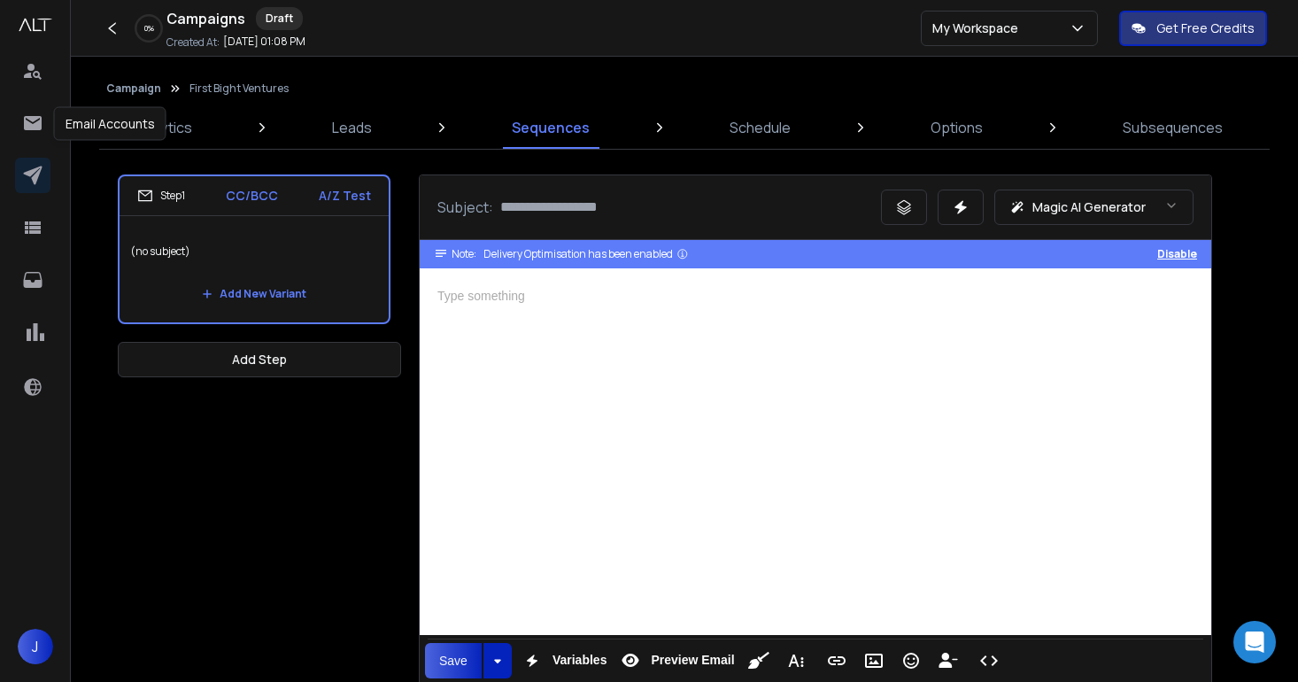
click at [27, 143] on div at bounding box center [35, 126] width 41 height 42
click at [27, 127] on icon at bounding box center [33, 123] width 18 height 14
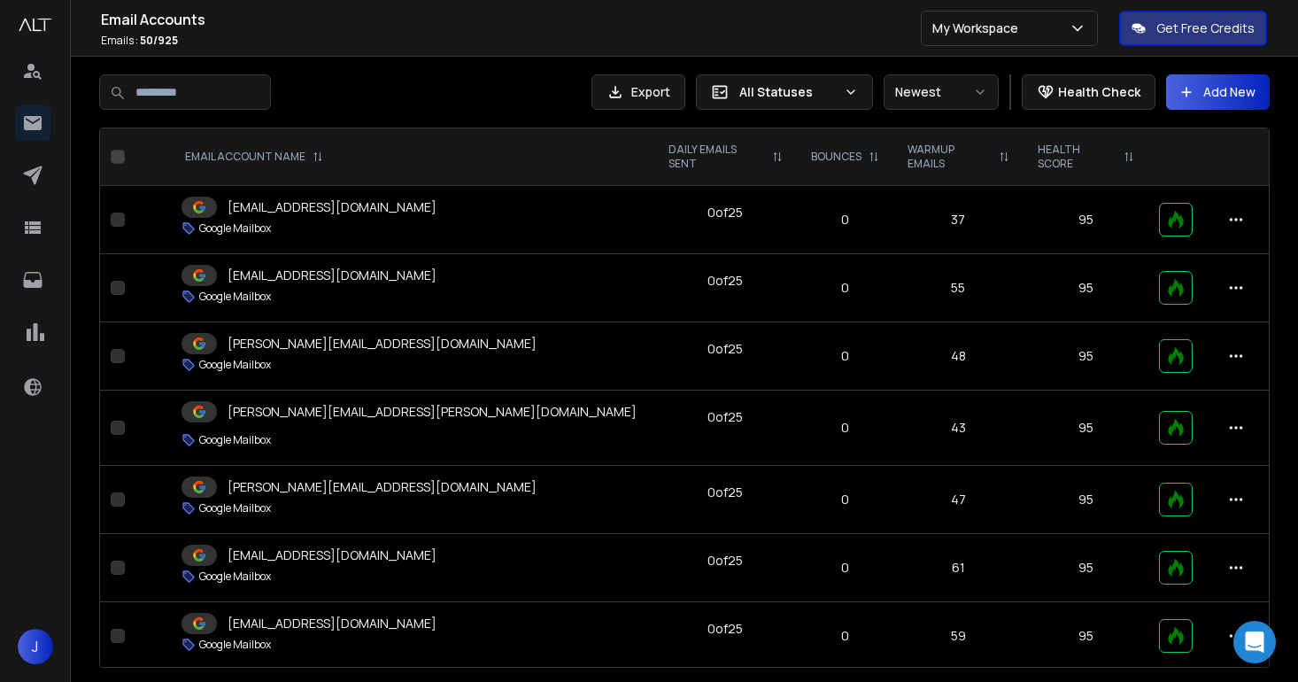
click at [1105, 150] on div "HEALTH SCORE" at bounding box center [1085, 157] width 96 height 28
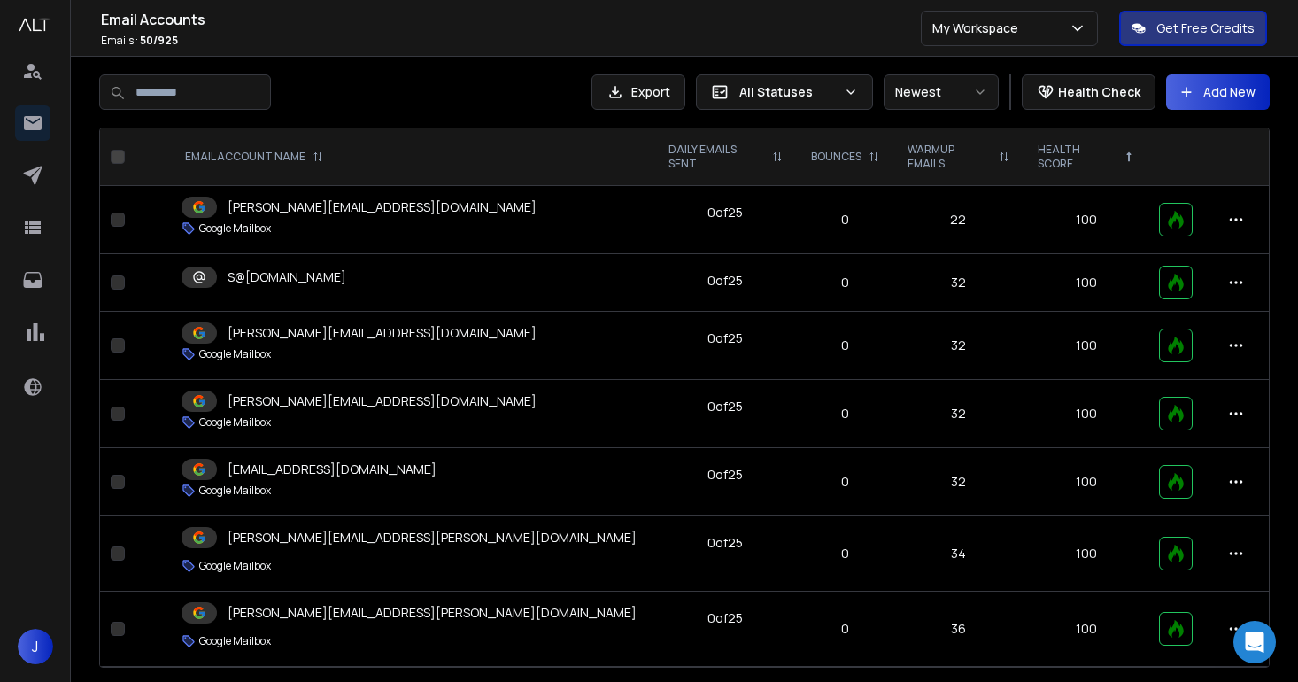
click at [1126, 153] on icon at bounding box center [1128, 157] width 4 height 10
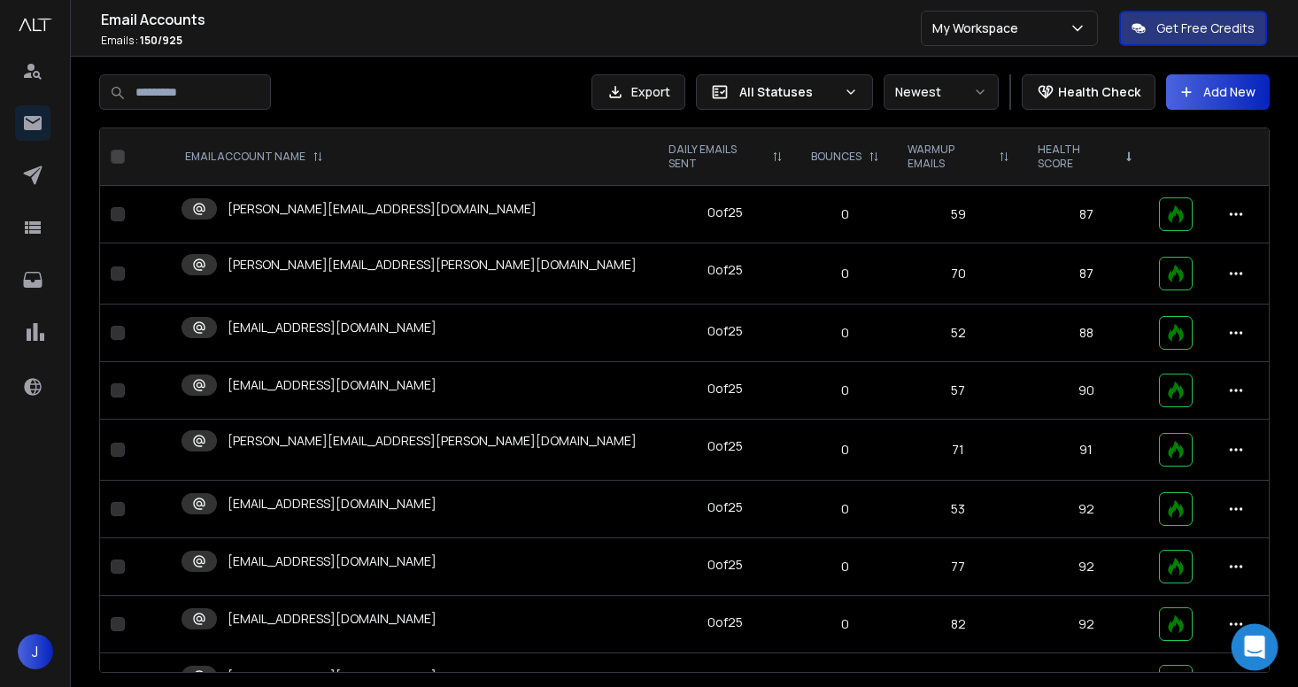
click at [1245, 654] on icon "Open Intercom Messenger" at bounding box center [1254, 647] width 20 height 23
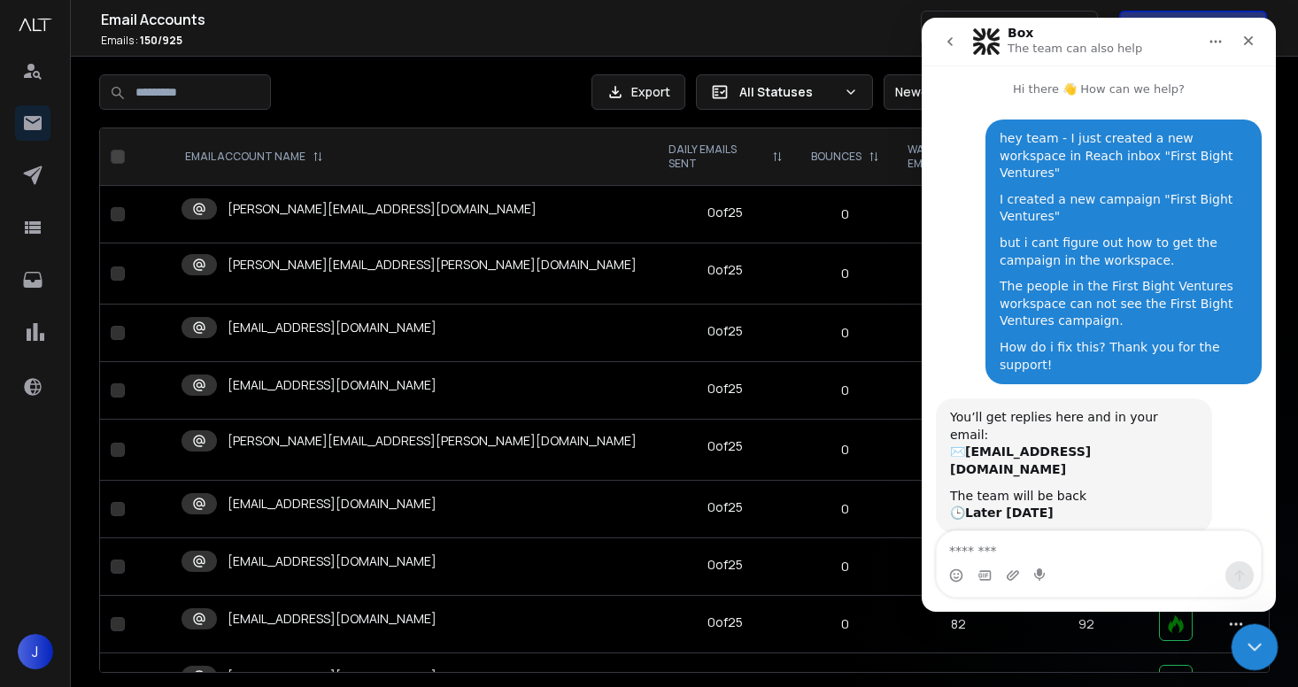
click at [1252, 649] on icon "Close Intercom Messenger" at bounding box center [1251, 644] width 21 height 21
